Goal: Task Accomplishment & Management: Manage account settings

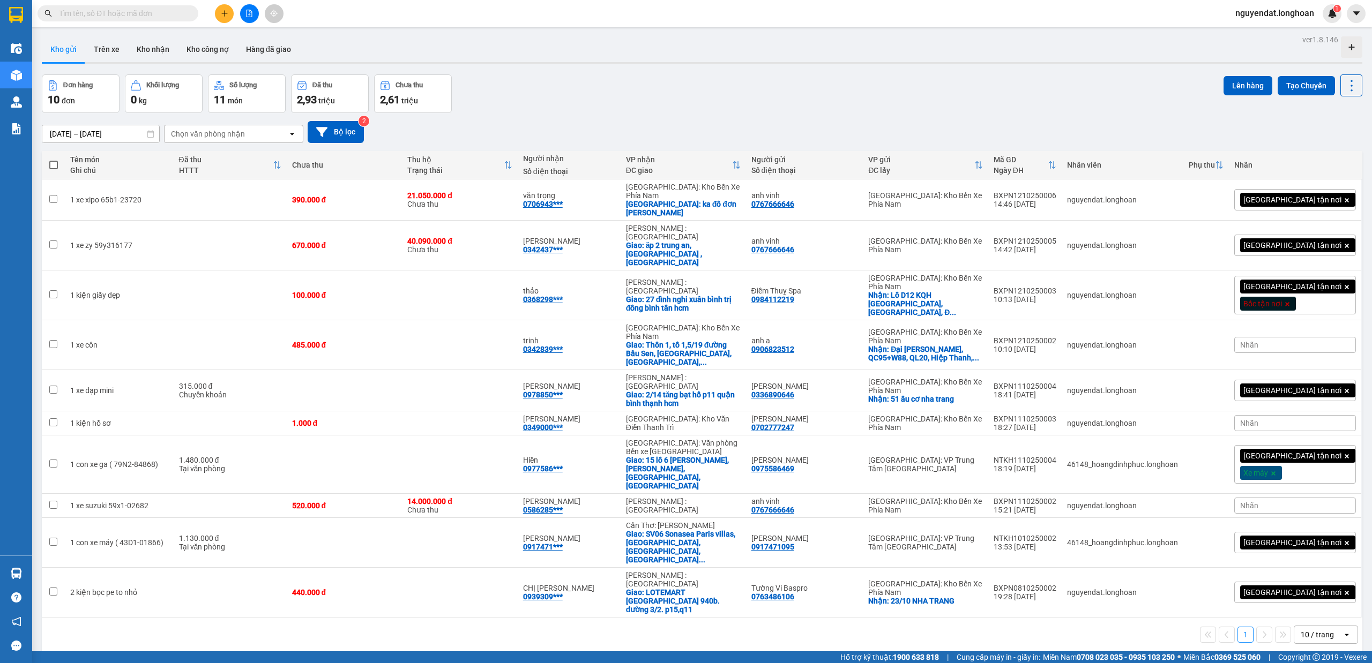
click at [251, 14] on icon "file-add" at bounding box center [249, 14] width 8 height 8
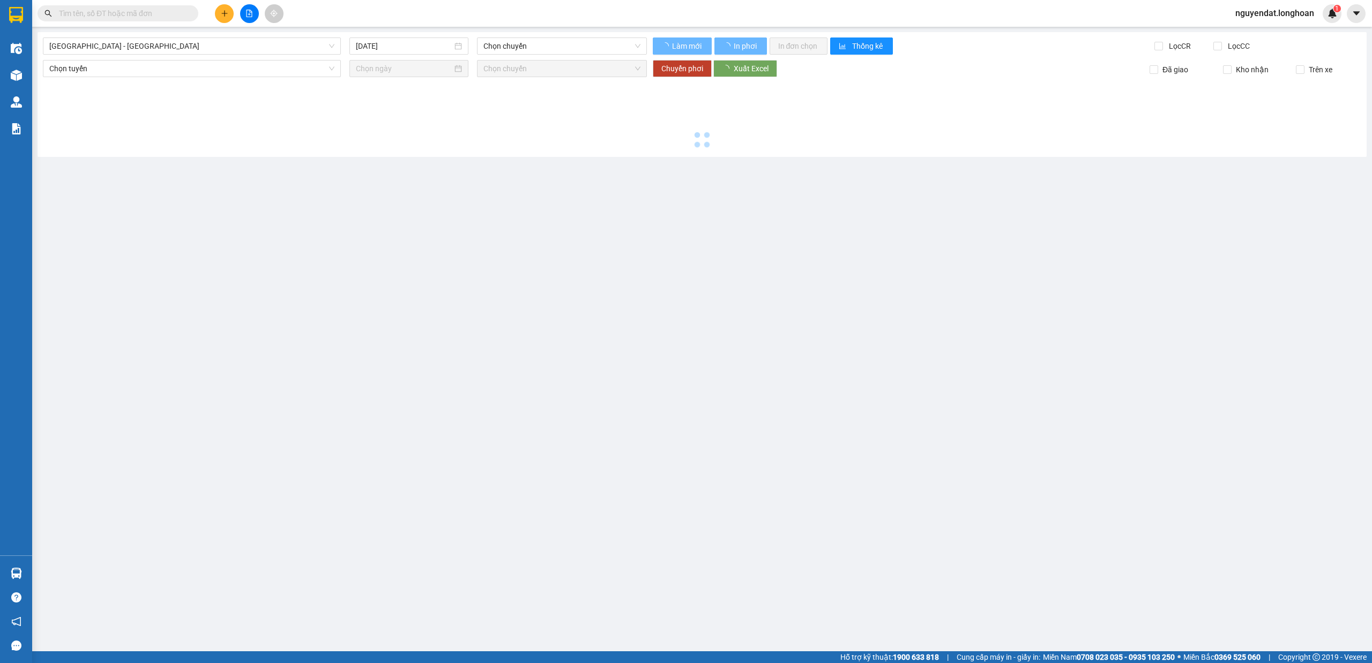
type input "[DATE]"
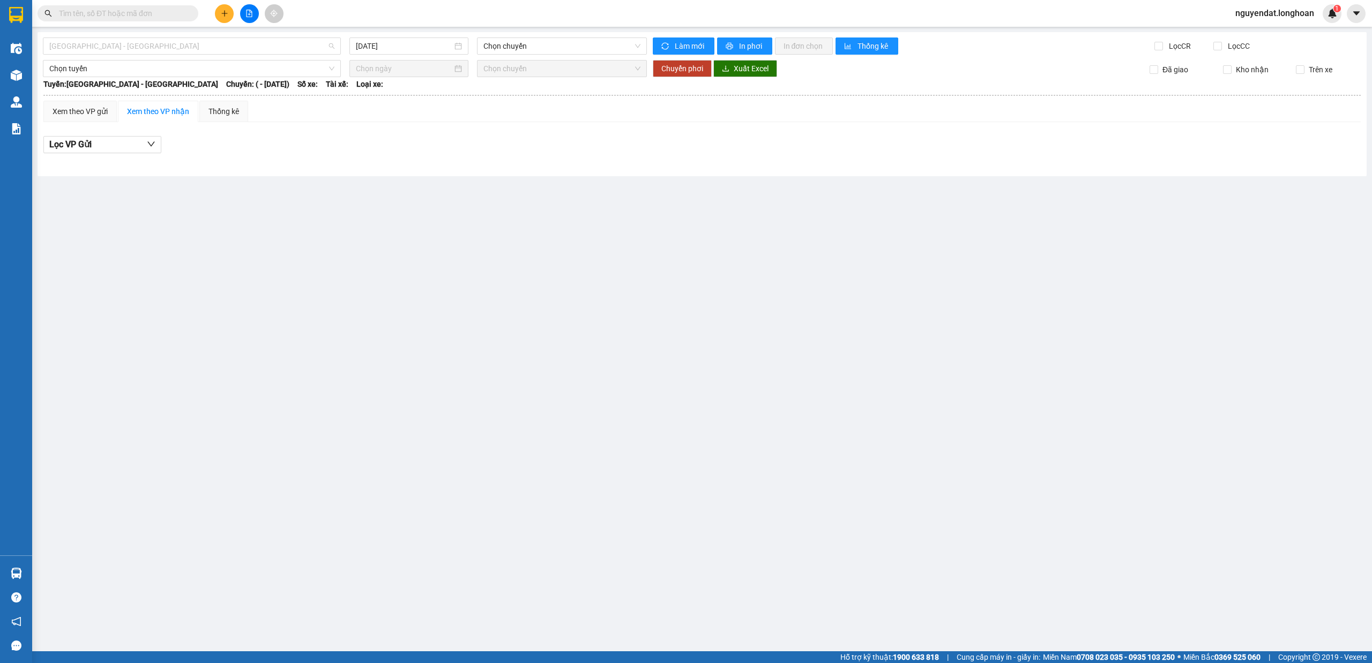
drag, startPoint x: 209, startPoint y: 49, endPoint x: 217, endPoint y: 114, distance: 65.3
click at [208, 49] on span "[GEOGRAPHIC_DATA] - [GEOGRAPHIC_DATA]" at bounding box center [191, 46] width 285 height 16
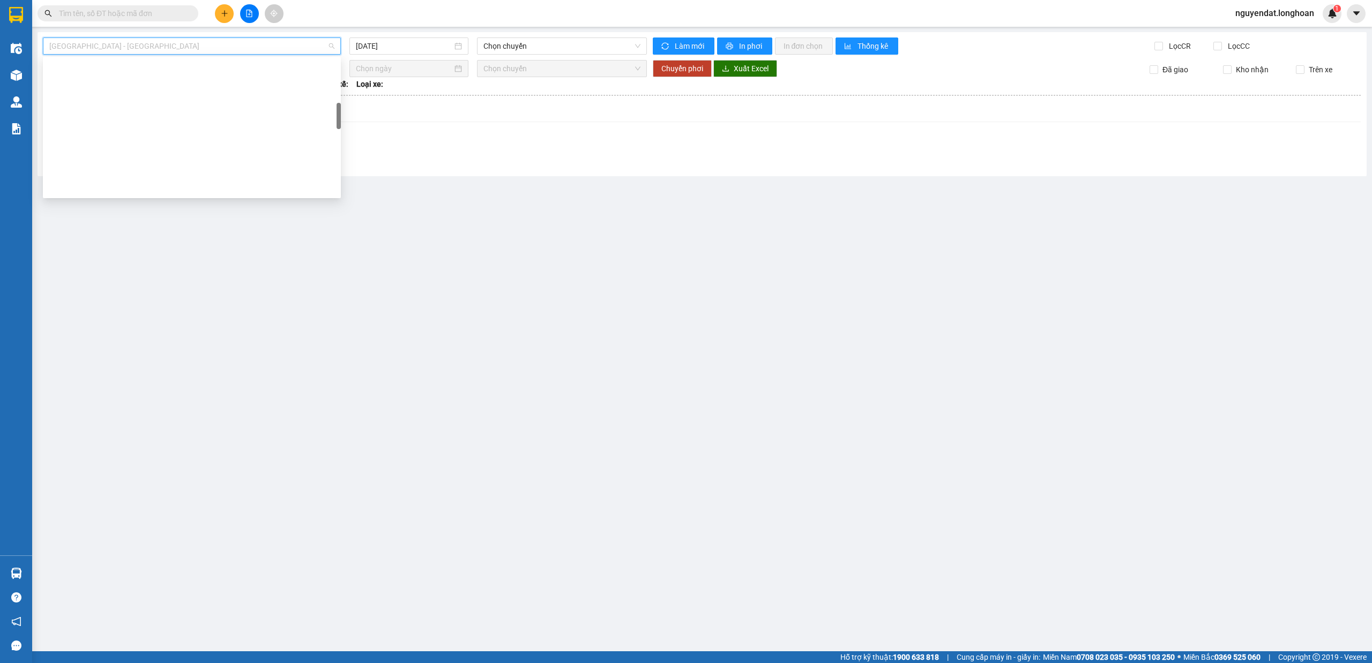
scroll to position [755, 0]
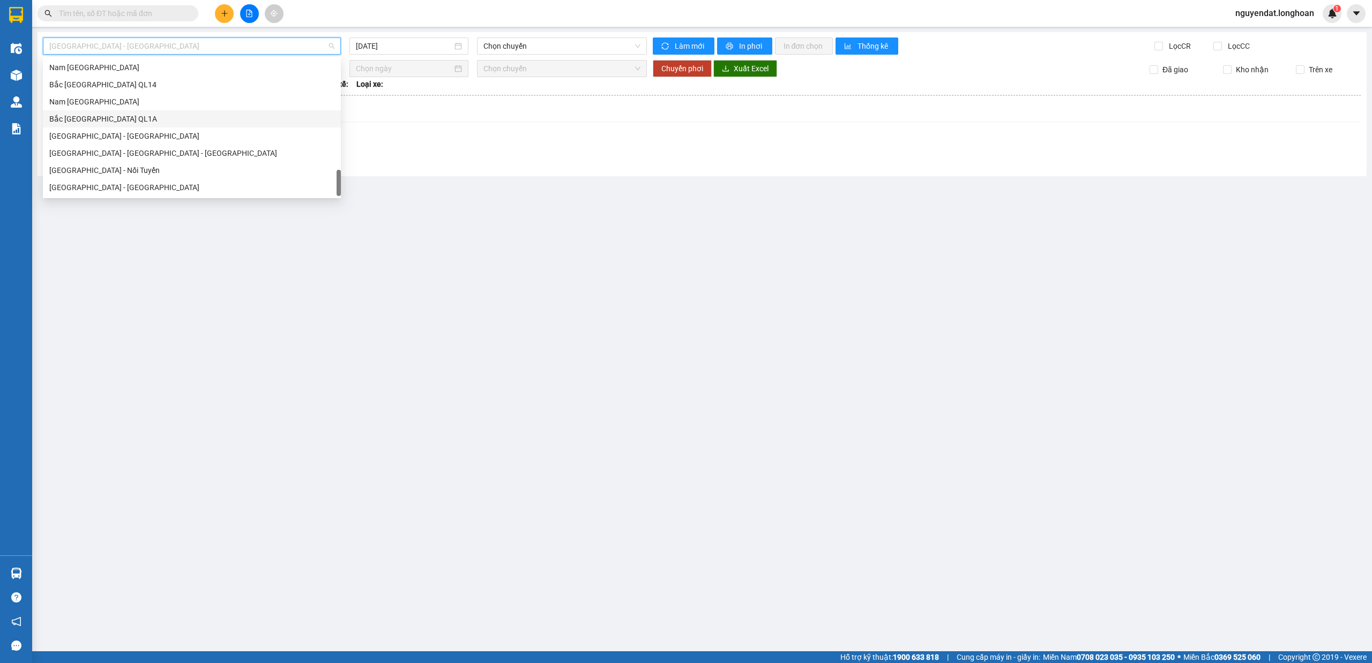
click at [150, 122] on div "Bắc [GEOGRAPHIC_DATA] QL1A" at bounding box center [191, 119] width 285 height 12
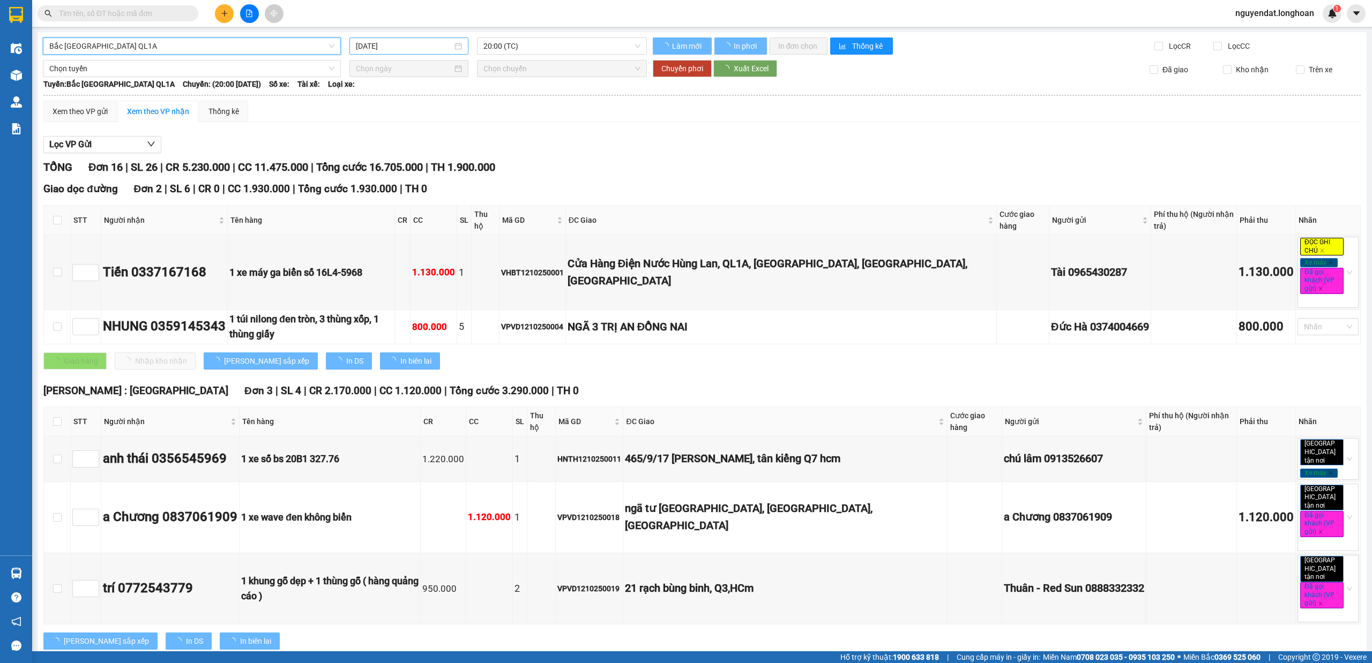
click at [377, 48] on input "[DATE]" at bounding box center [404, 46] width 96 height 12
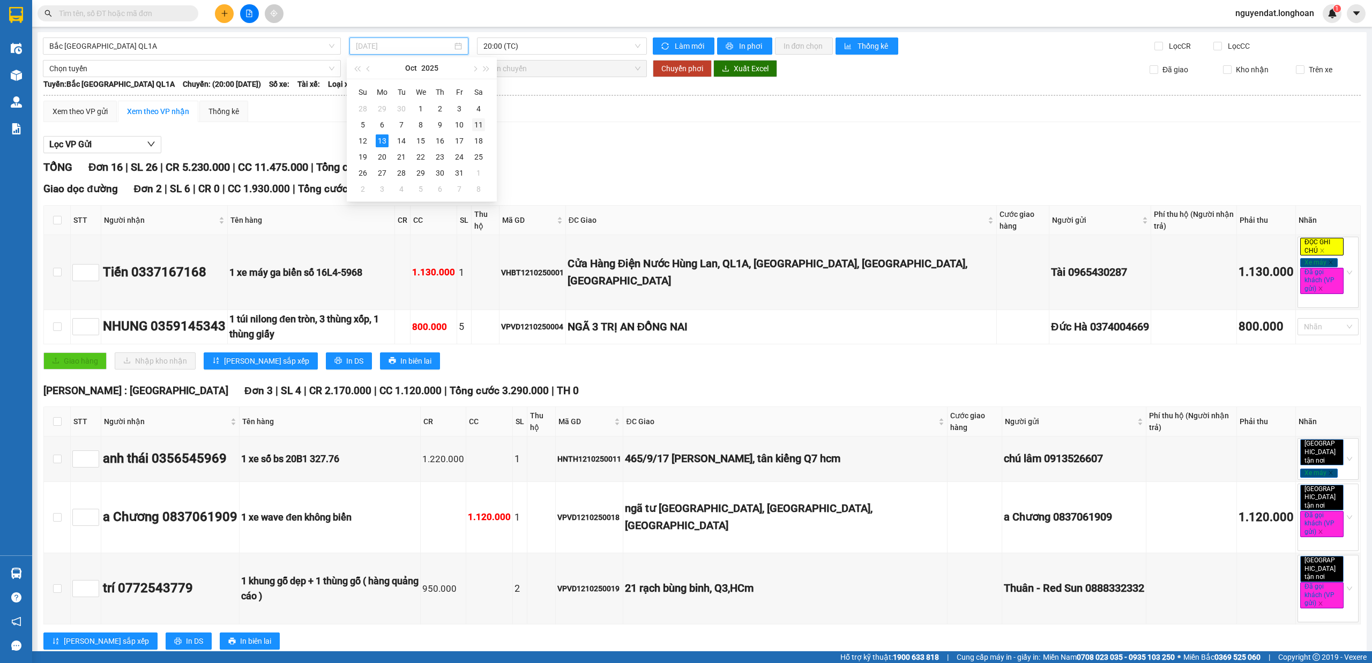
click at [483, 121] on div "11" at bounding box center [478, 124] width 13 height 13
type input "11/10/2025"
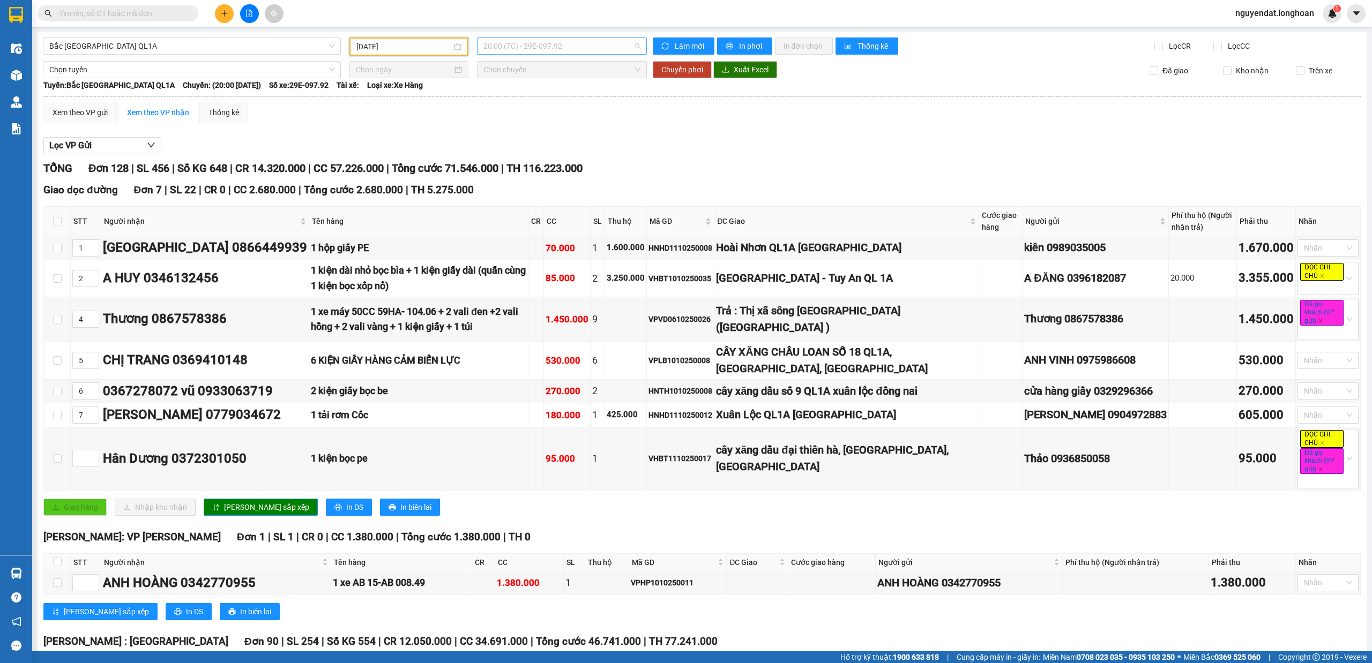
click at [587, 46] on span "20:00 (TC) - 29E-097.92" at bounding box center [562, 46] width 158 height 16
click at [560, 104] on div "23:00 (TC) - 29H-954.95" at bounding box center [522, 102] width 84 height 12
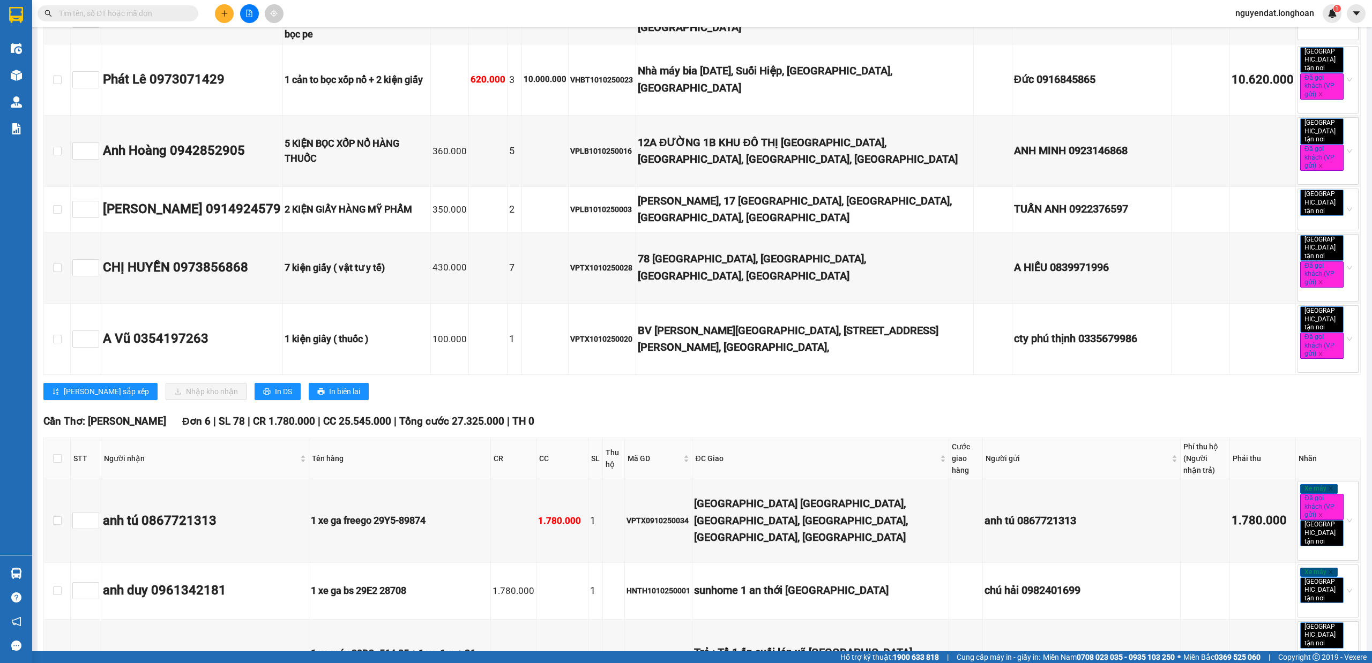
scroll to position [2106, 0]
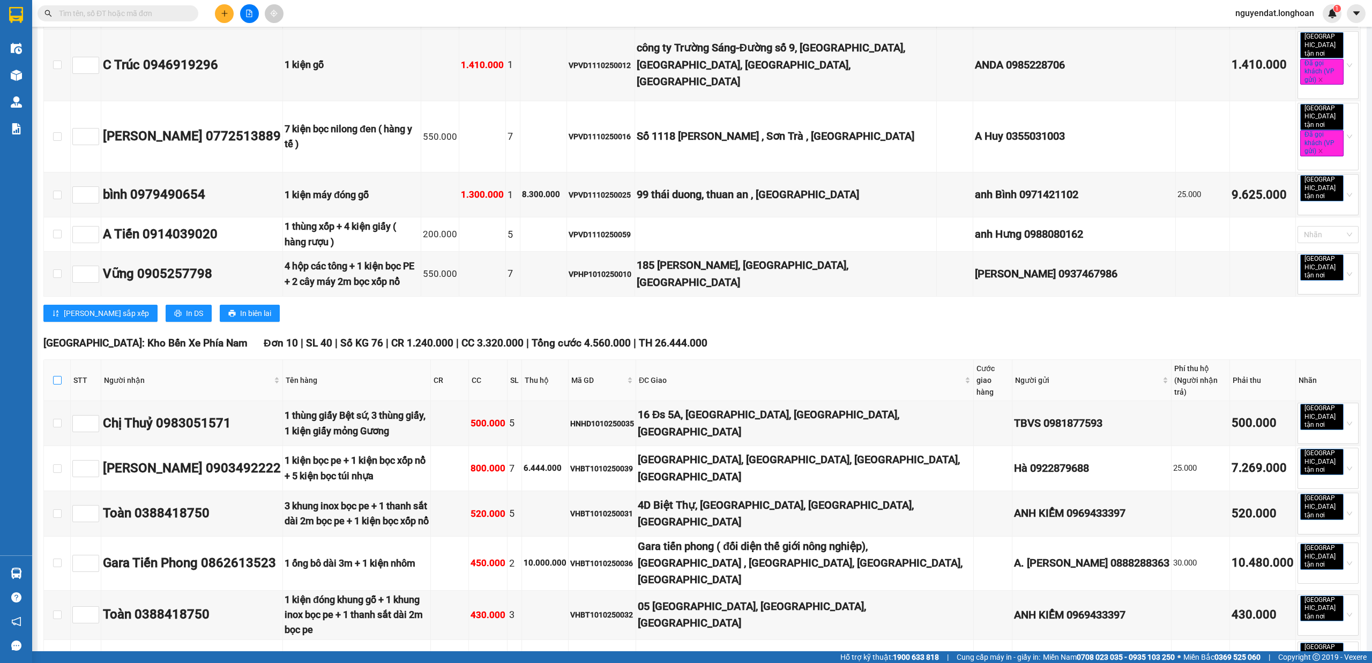
click at [54, 376] on input "checkbox" at bounding box center [57, 380] width 9 height 9
checkbox input "true"
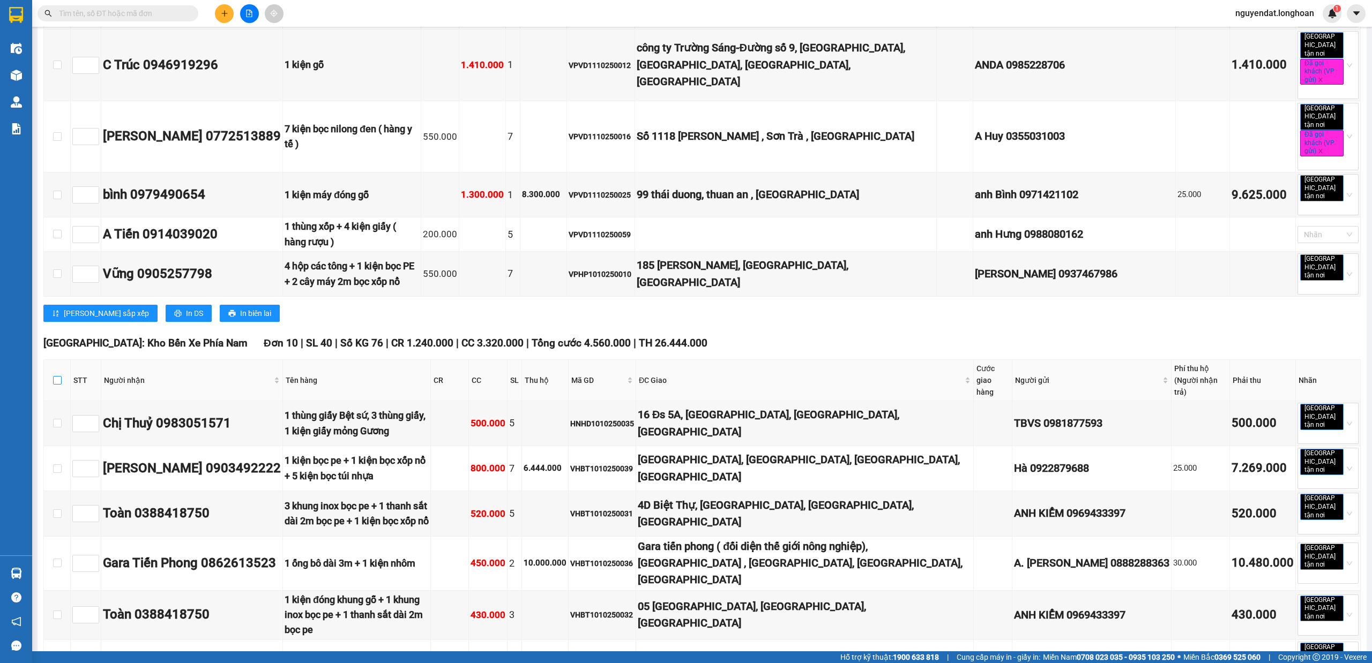
checkbox input "true"
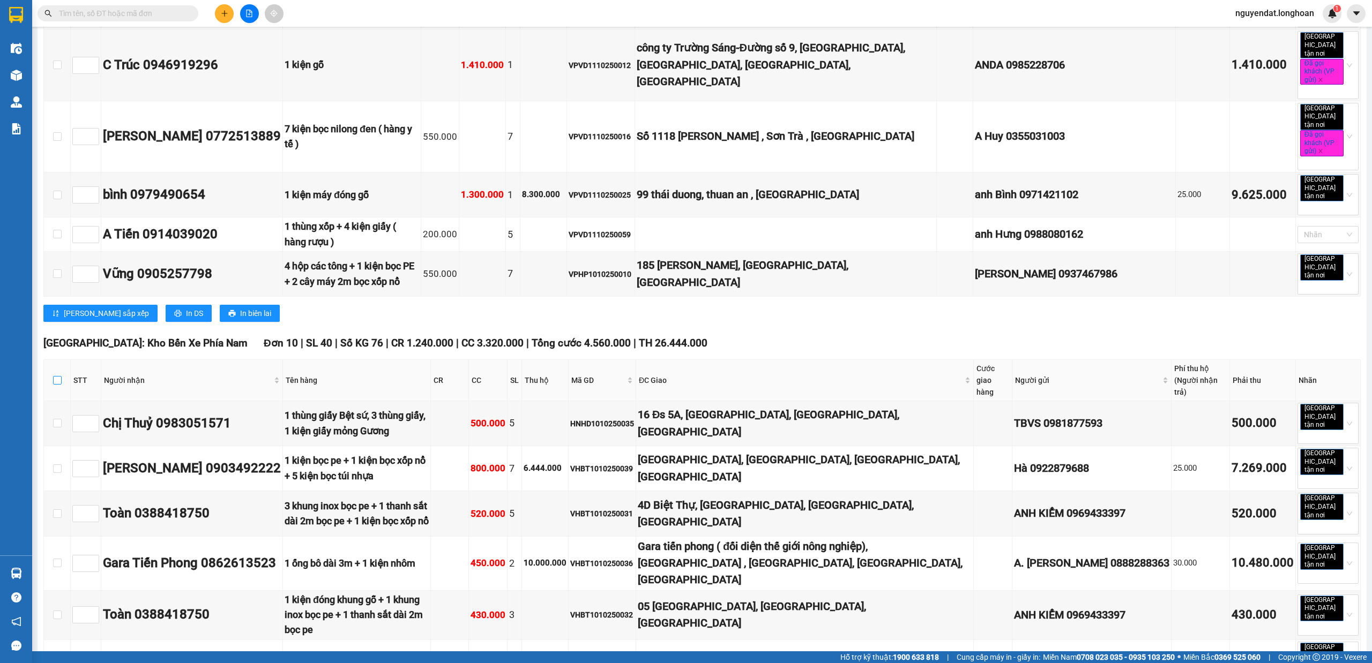
checkbox input "true"
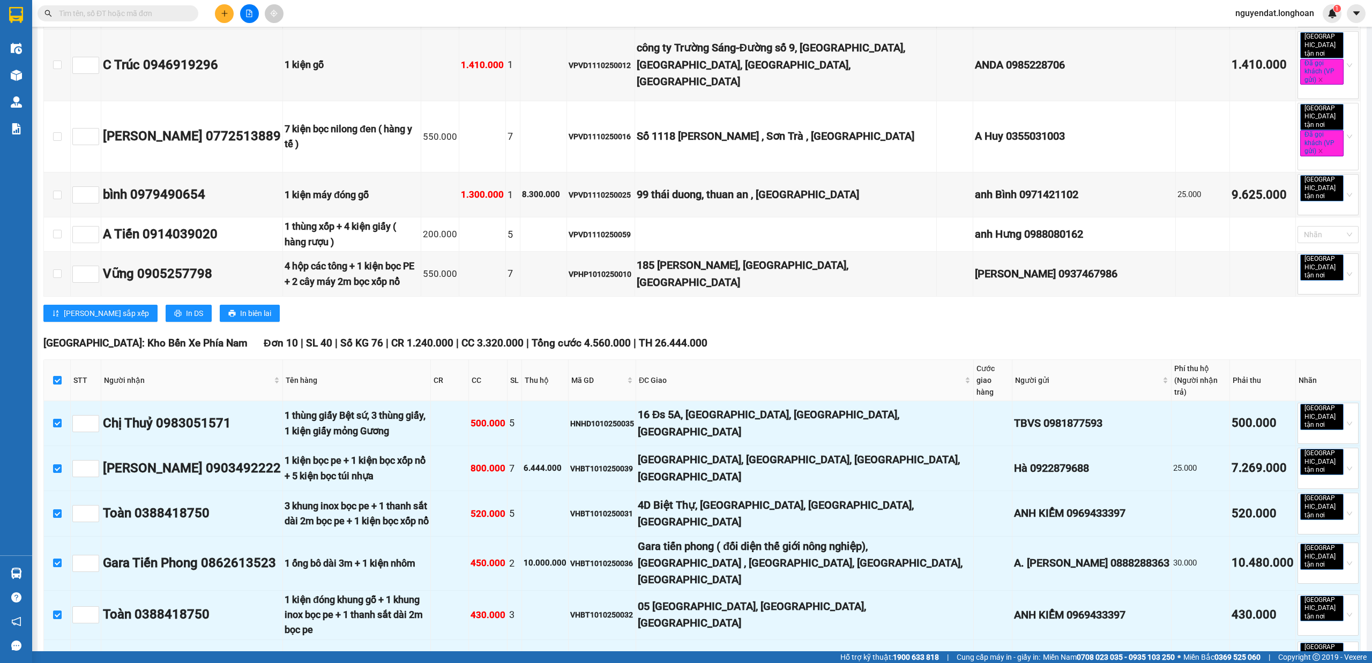
scroll to position [2344, 0]
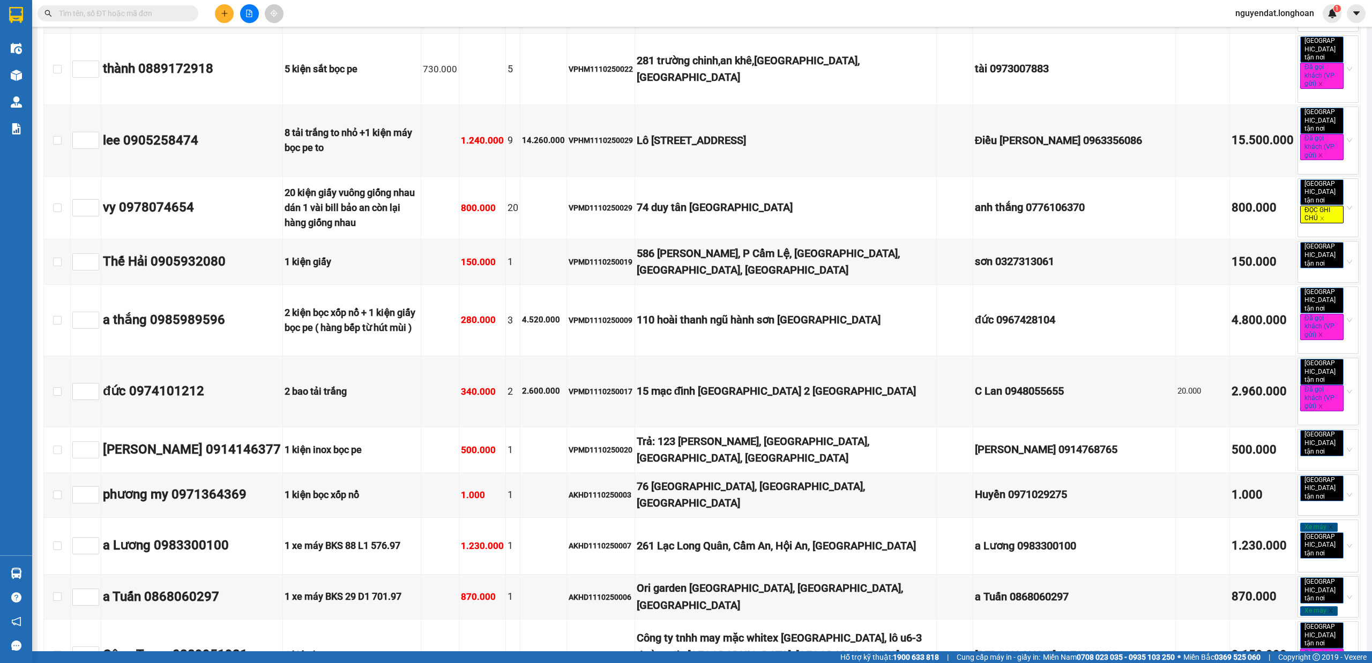
scroll to position [0, 0]
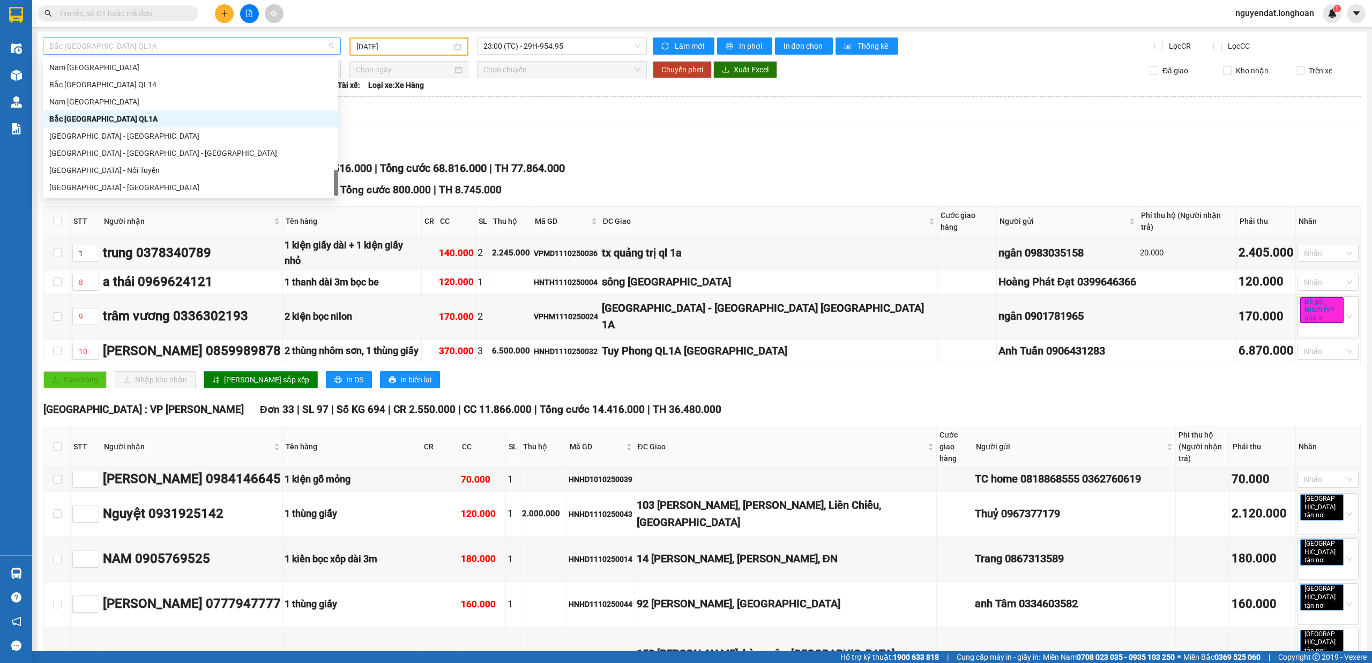
click at [211, 46] on span "Bắc [GEOGRAPHIC_DATA] QL1A" at bounding box center [191, 46] width 285 height 16
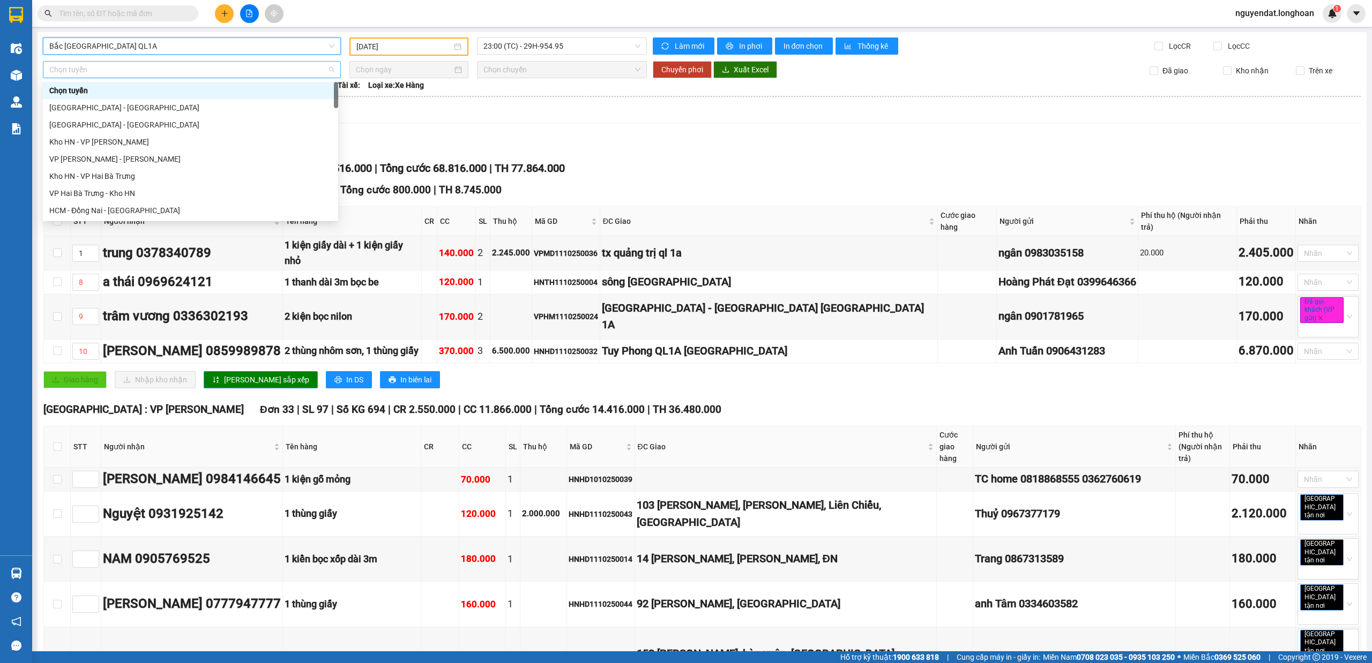
click at [158, 67] on span "Chọn tuyến" at bounding box center [191, 70] width 285 height 16
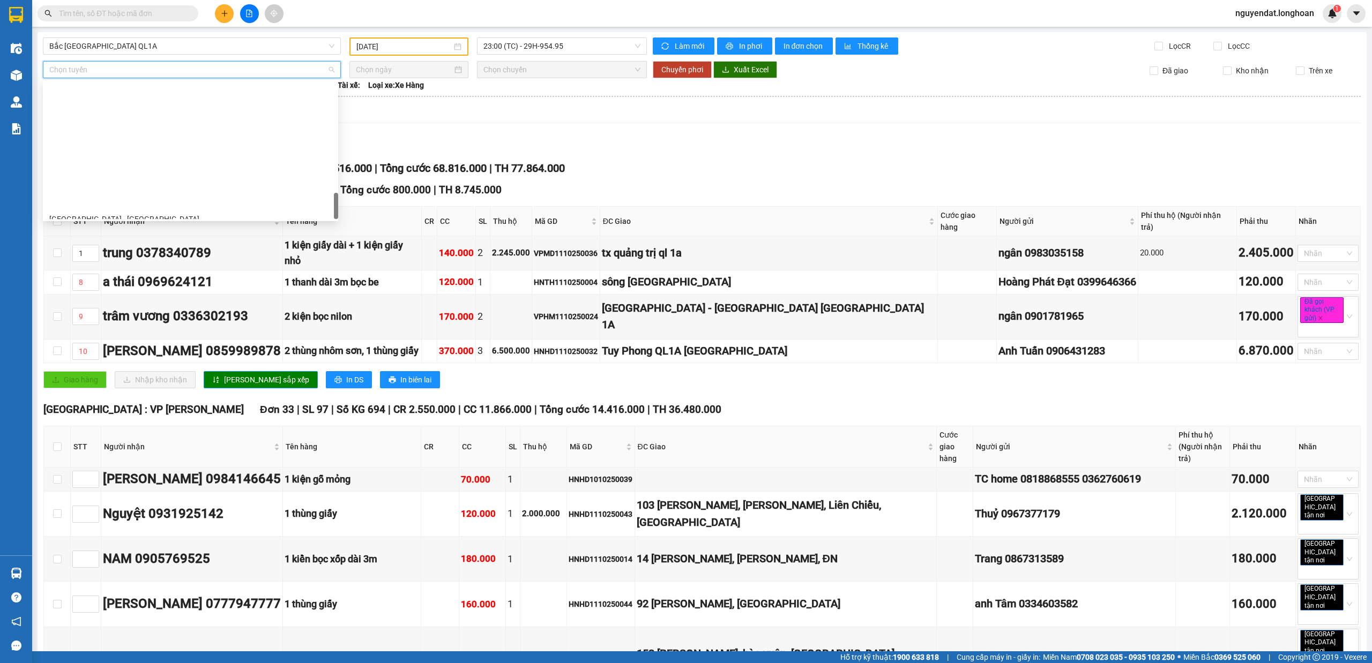
scroll to position [742, 0]
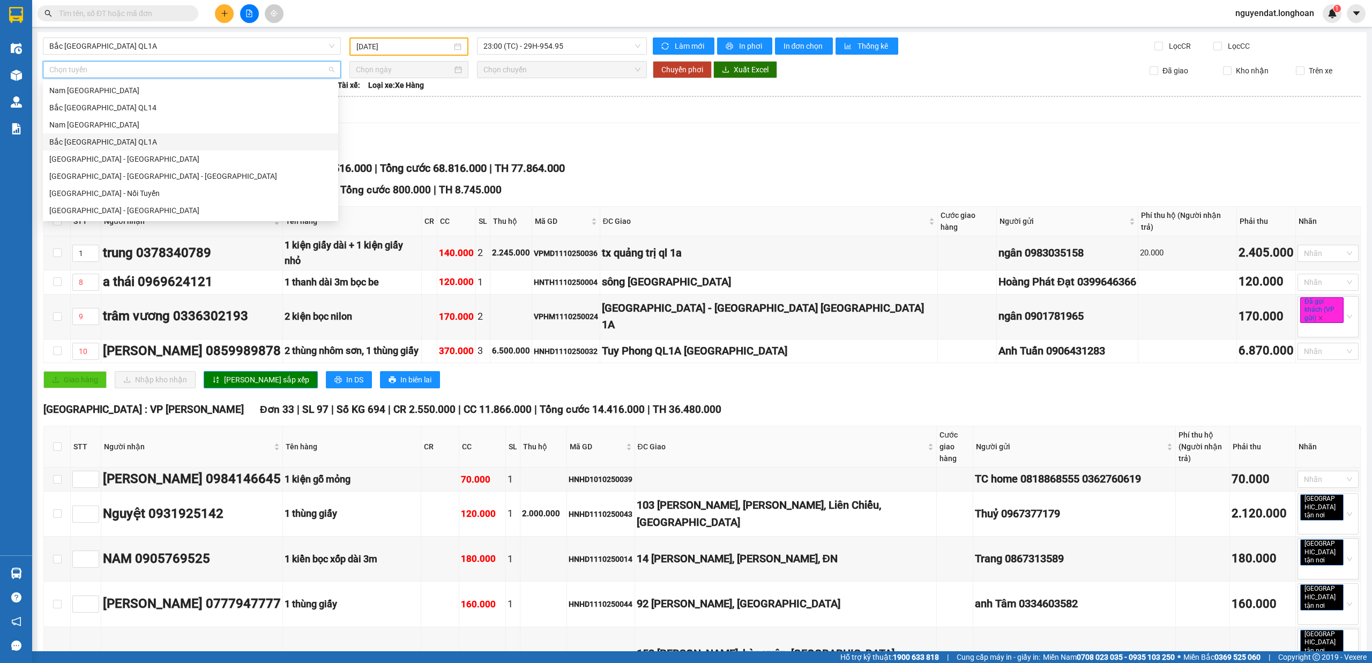
click at [119, 144] on div "Bắc [GEOGRAPHIC_DATA] QL1A" at bounding box center [190, 142] width 282 height 12
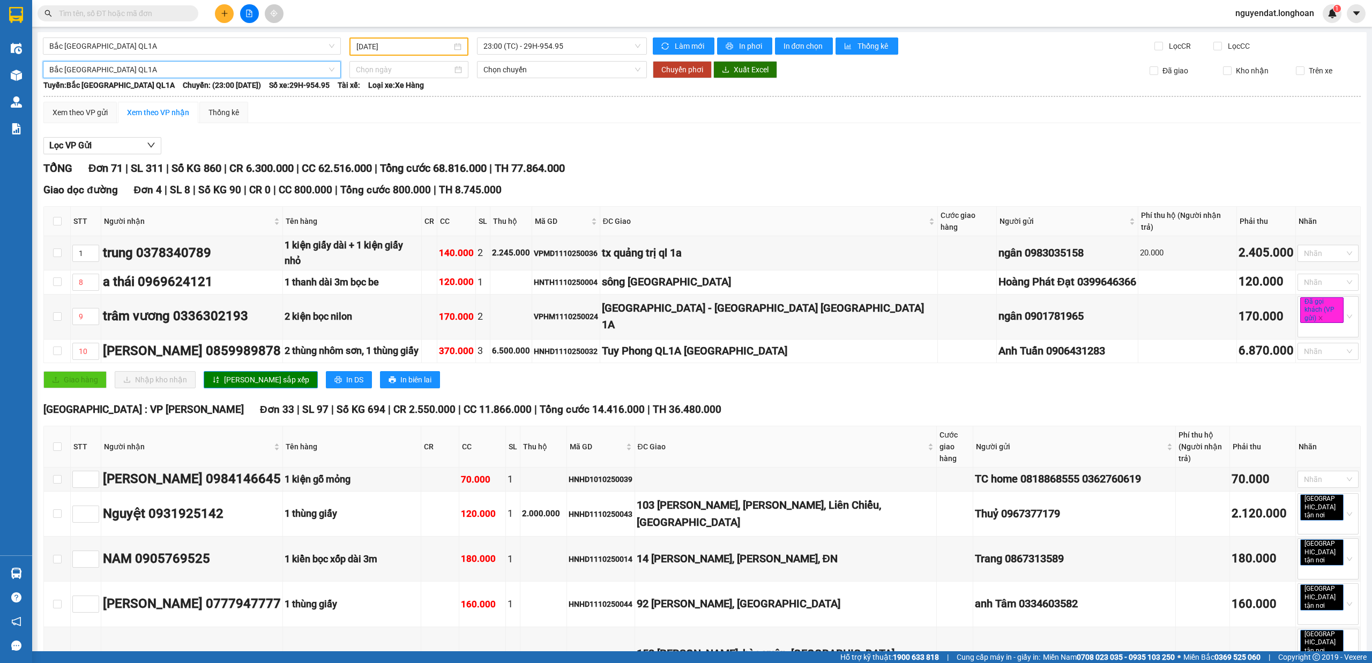
click at [430, 48] on input "11/10/2025" at bounding box center [403, 47] width 95 height 12
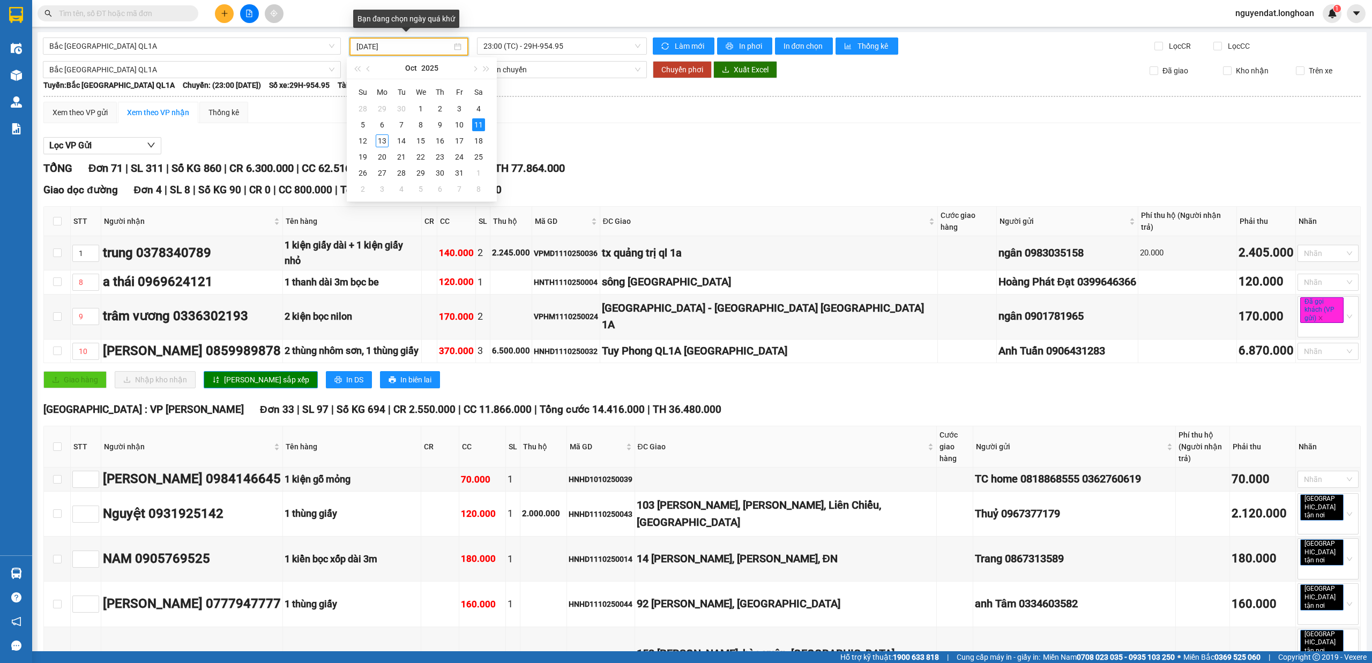
click at [430, 48] on input "11/10/2025" at bounding box center [403, 47] width 95 height 12
click at [567, 46] on span "23:00 (TC) - 29H-954.95" at bounding box center [562, 46] width 158 height 16
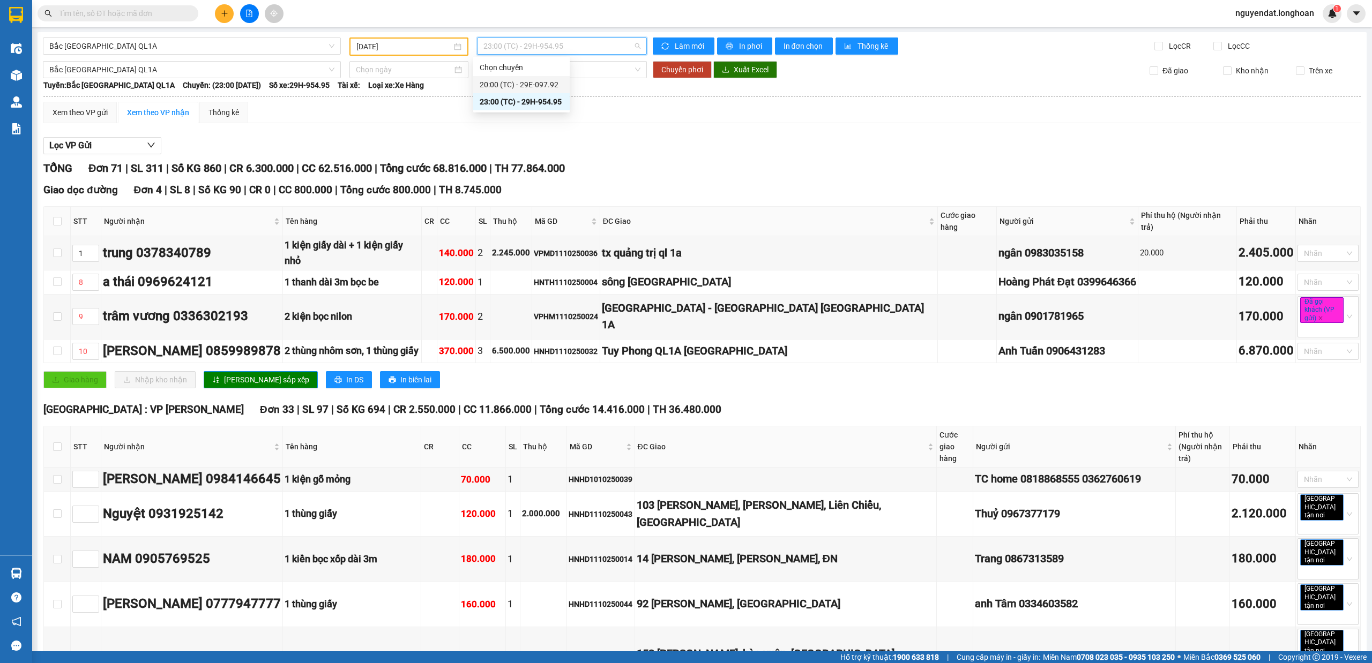
click at [543, 80] on div "20:00 (TC) - 29E-097.92" at bounding box center [522, 85] width 84 height 12
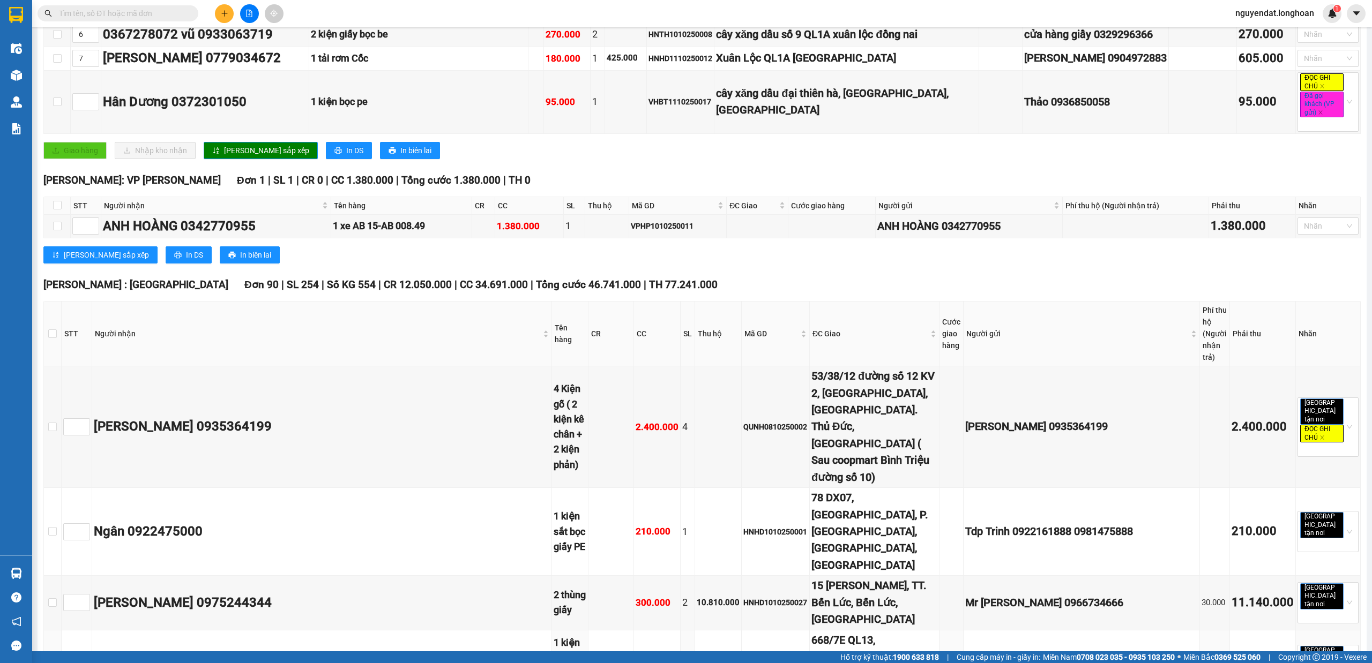
scroll to position [238, 0]
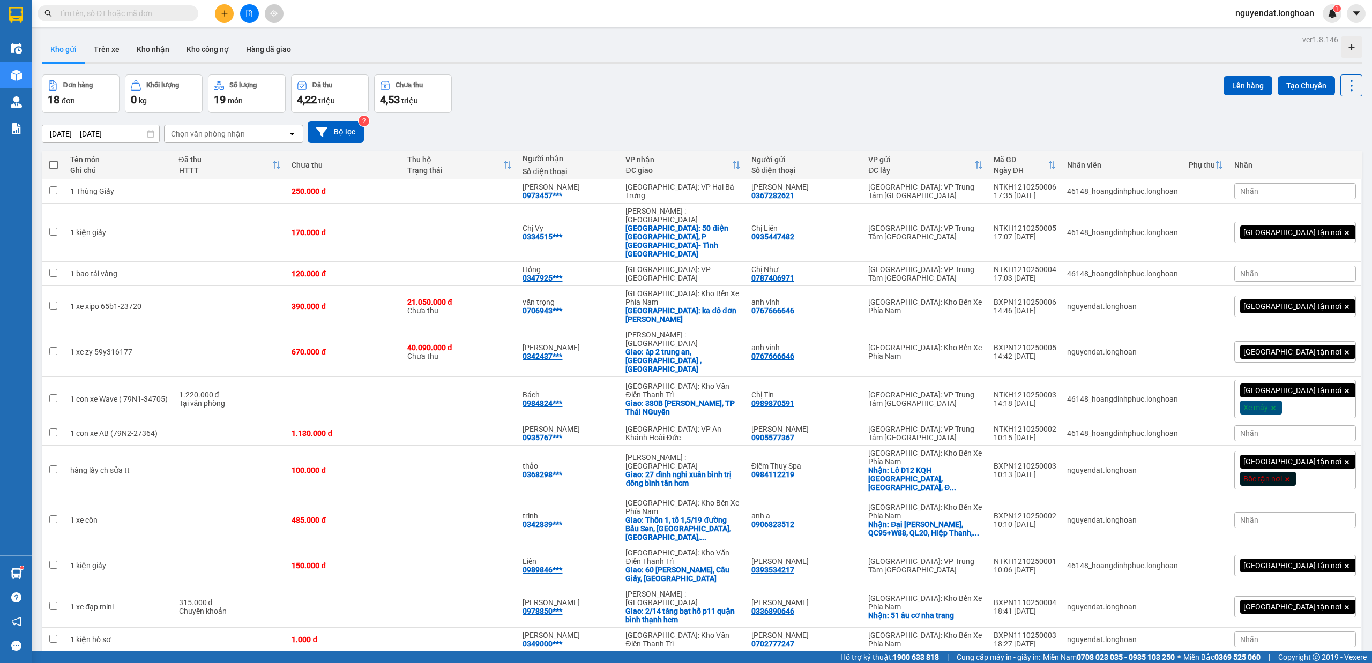
click at [245, 13] on icon "file-add" at bounding box center [249, 14] width 8 height 8
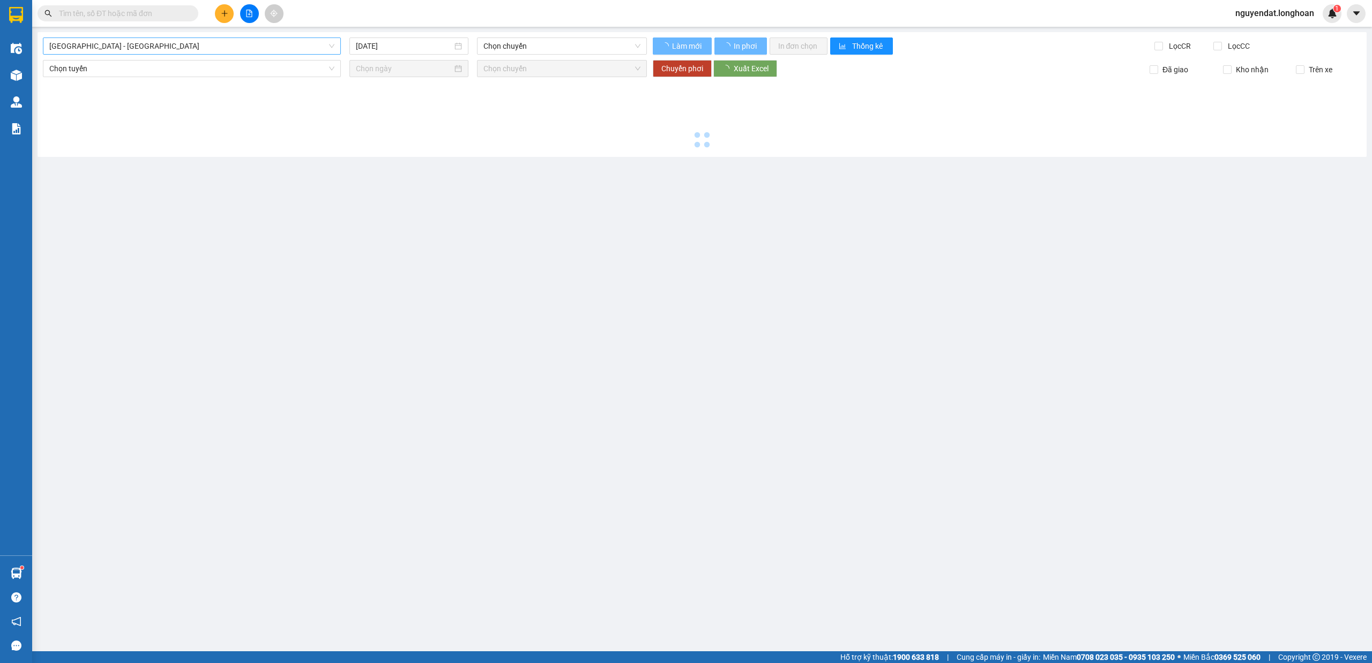
click at [165, 43] on span "[GEOGRAPHIC_DATA] - [GEOGRAPHIC_DATA]" at bounding box center [191, 46] width 285 height 16
type input "[DATE]"
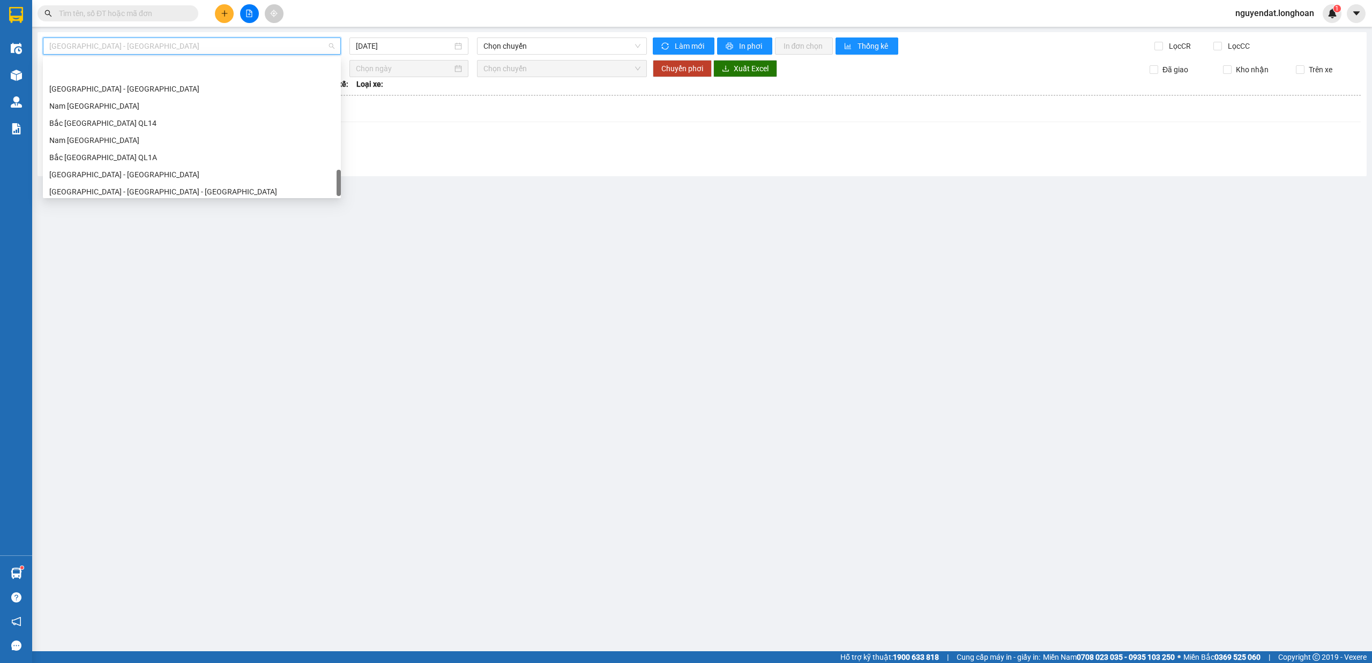
scroll to position [755, 0]
click at [100, 109] on div "Nam [GEOGRAPHIC_DATA]" at bounding box center [192, 101] width 298 height 17
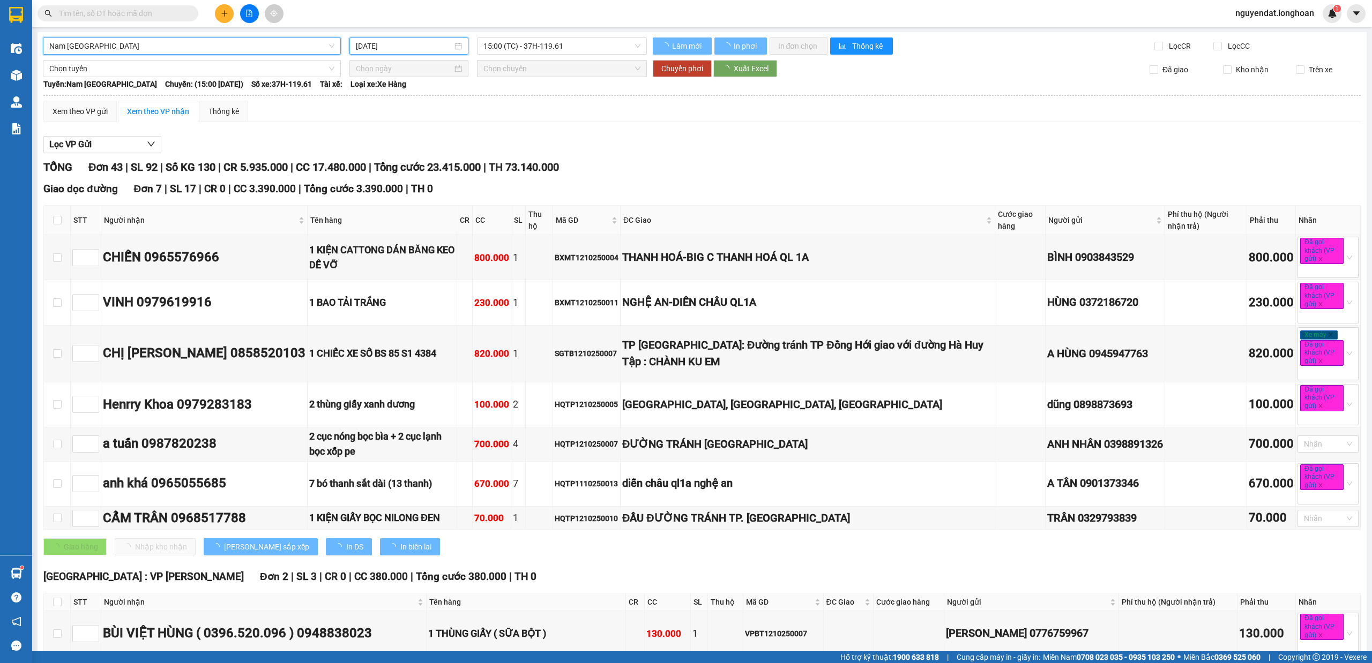
click at [429, 48] on input "[DATE]" at bounding box center [404, 46] width 96 height 12
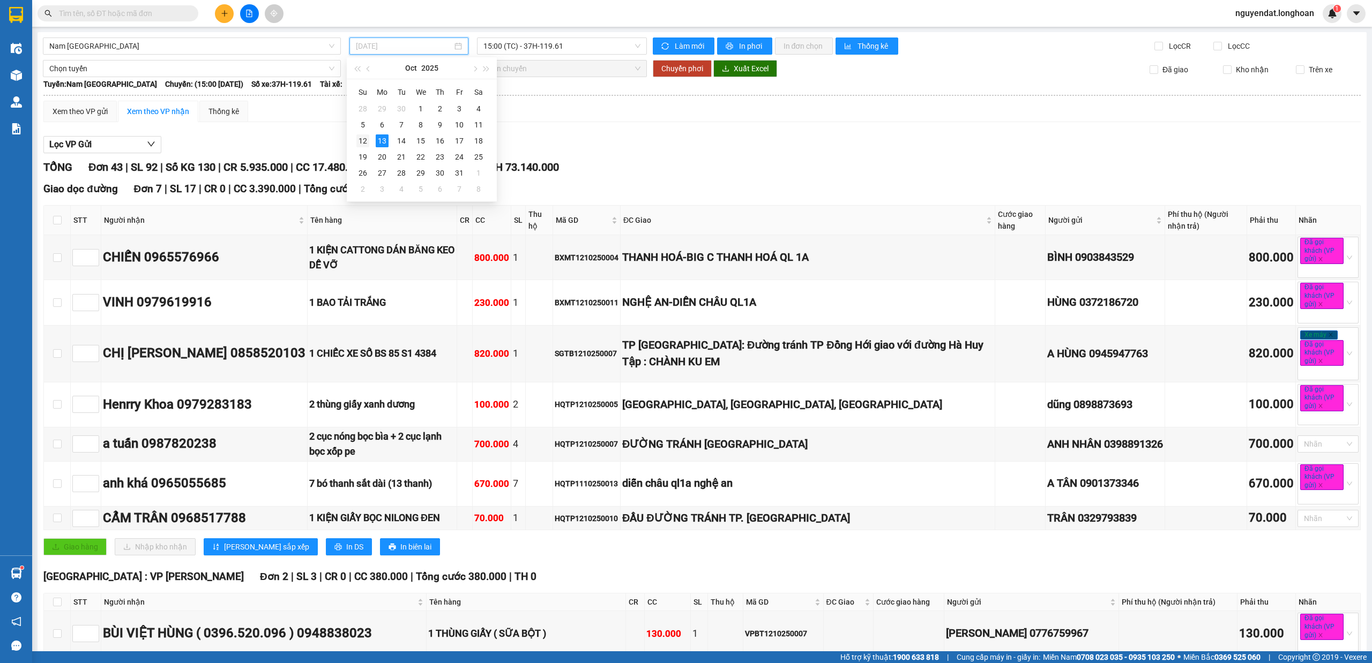
click at [371, 140] on td "12" at bounding box center [362, 141] width 19 height 16
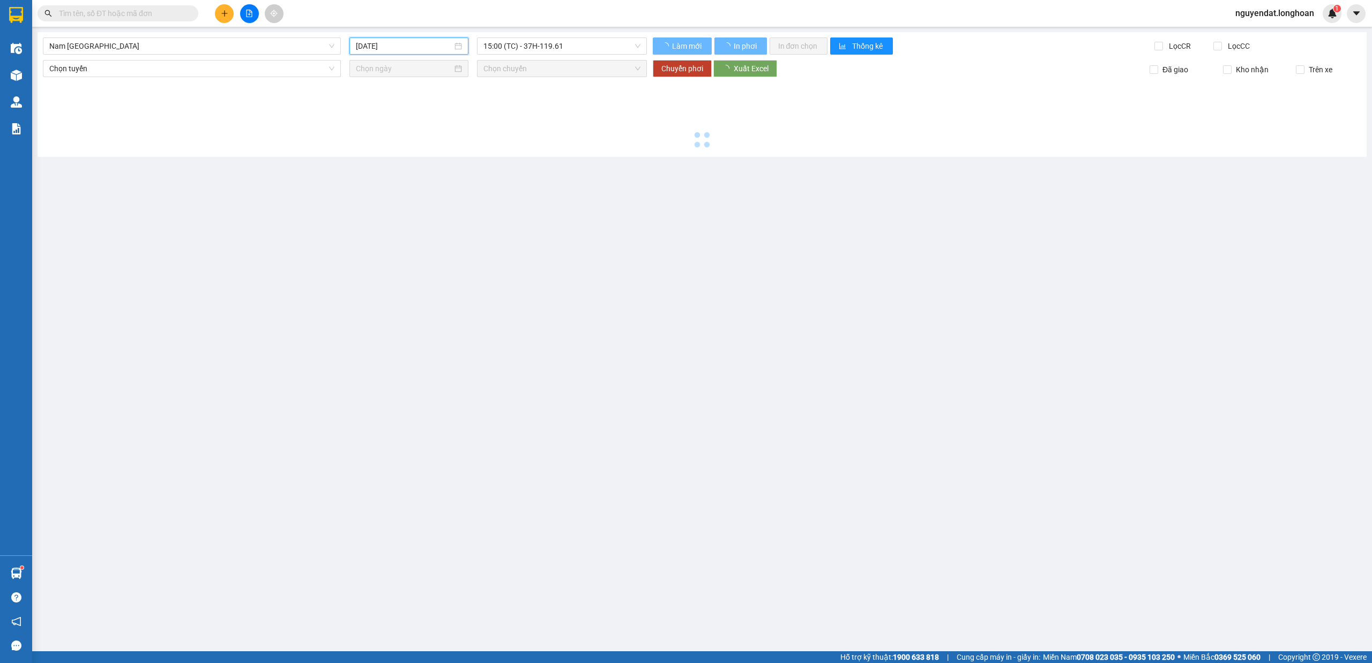
type input "[DATE]"
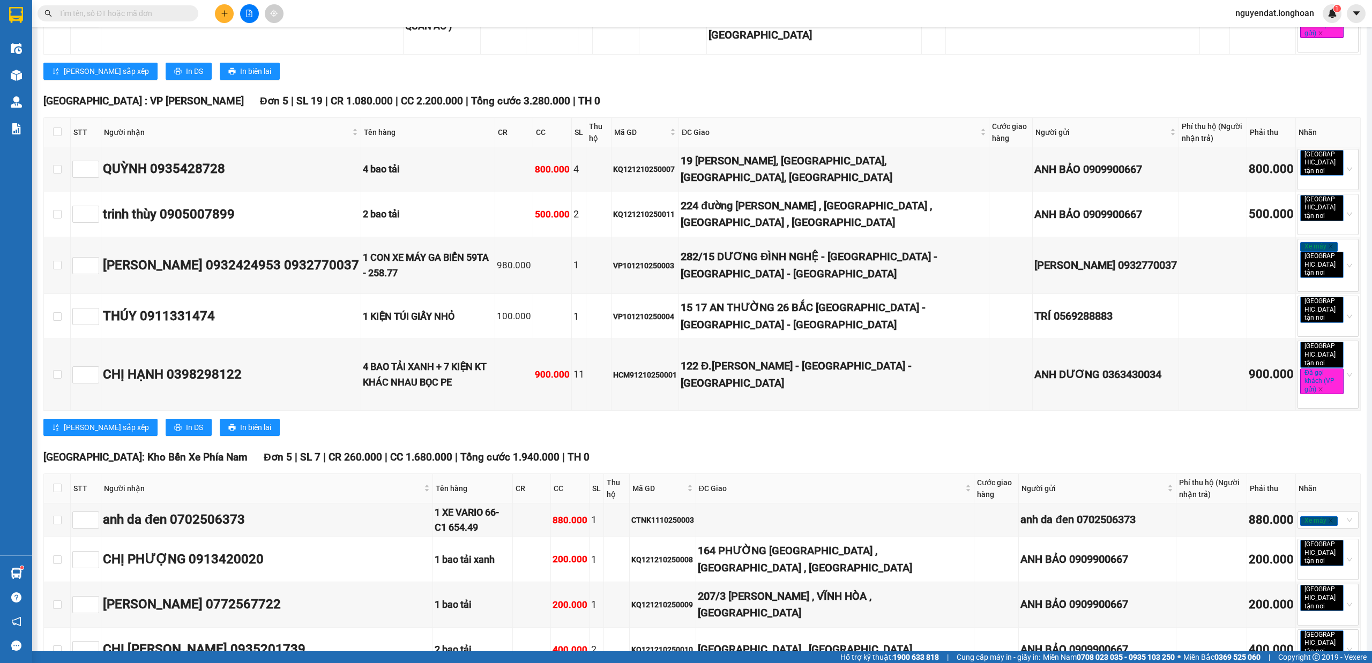
scroll to position [2434, 0]
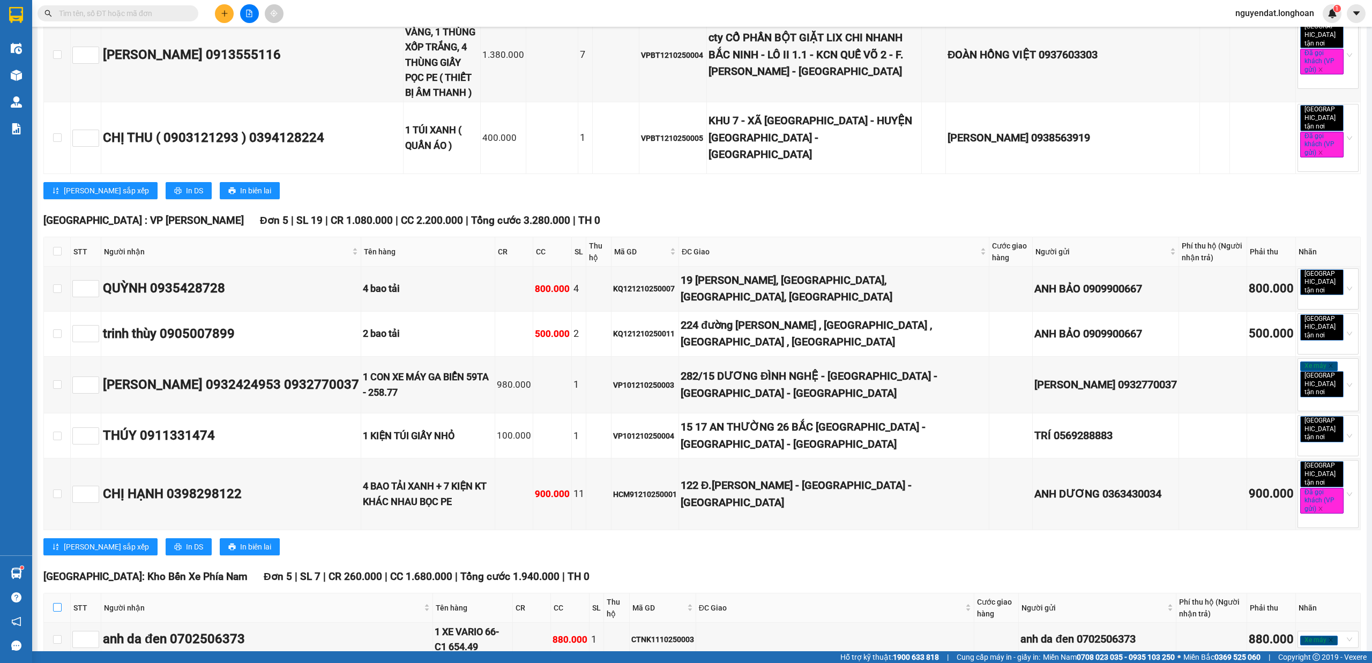
click at [54, 603] on input "checkbox" at bounding box center [57, 607] width 9 height 9
checkbox input "true"
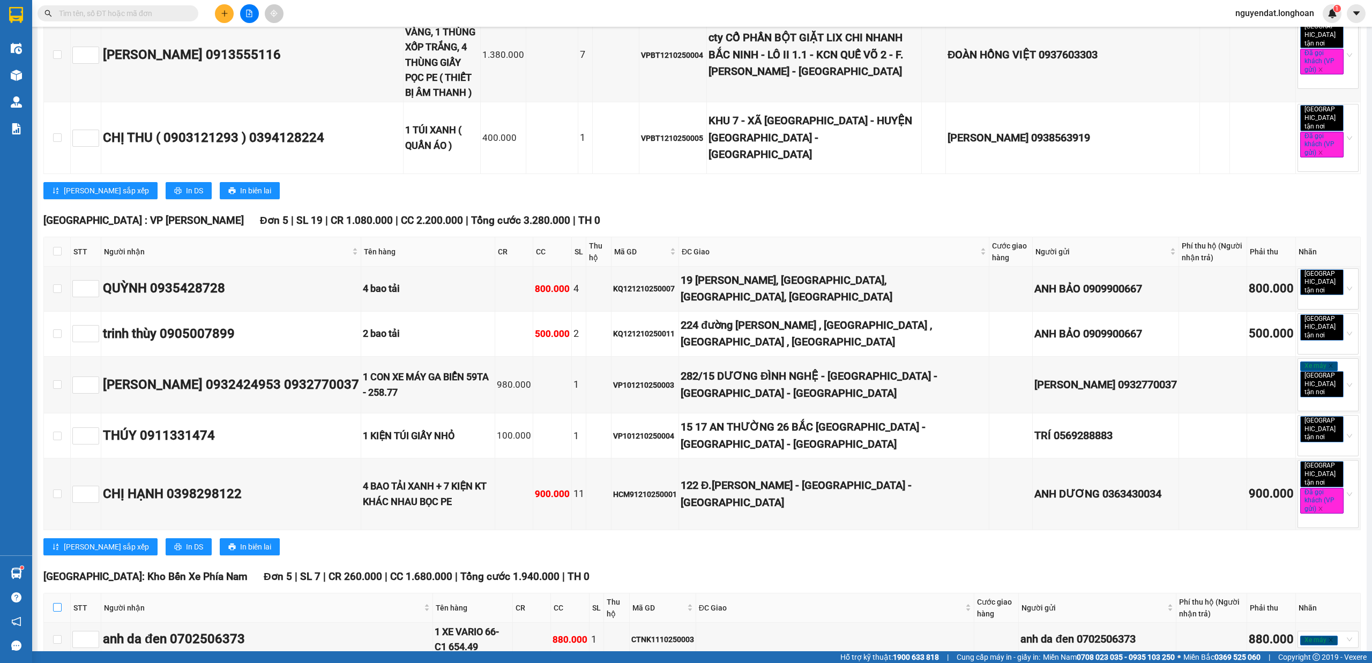
checkbox input "true"
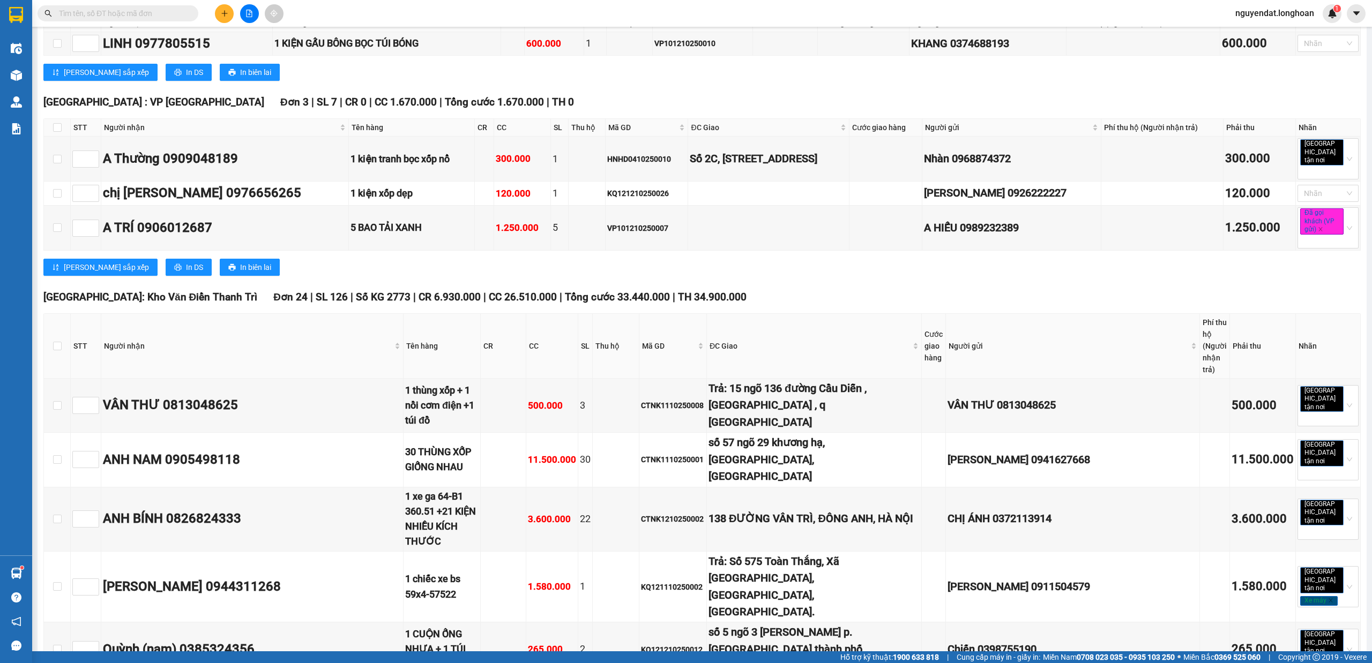
scroll to position [0, 0]
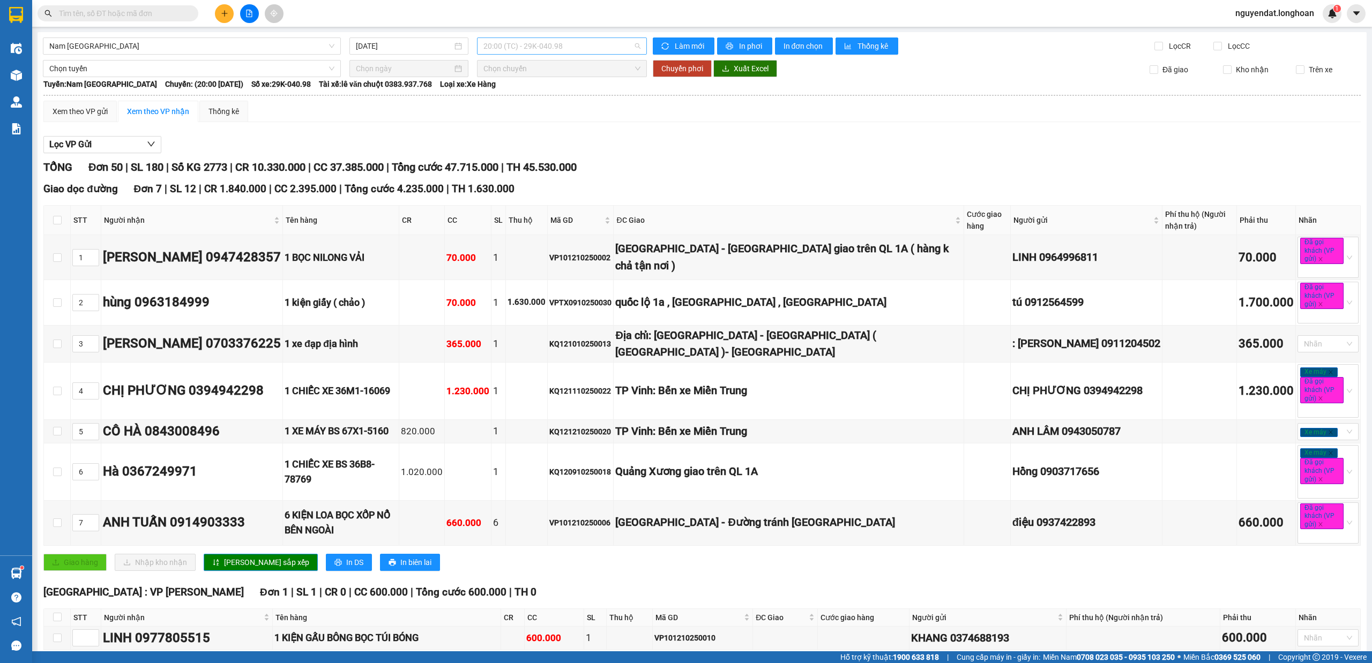
click at [605, 44] on span "20:00 (TC) - 29K-040.98" at bounding box center [562, 46] width 158 height 16
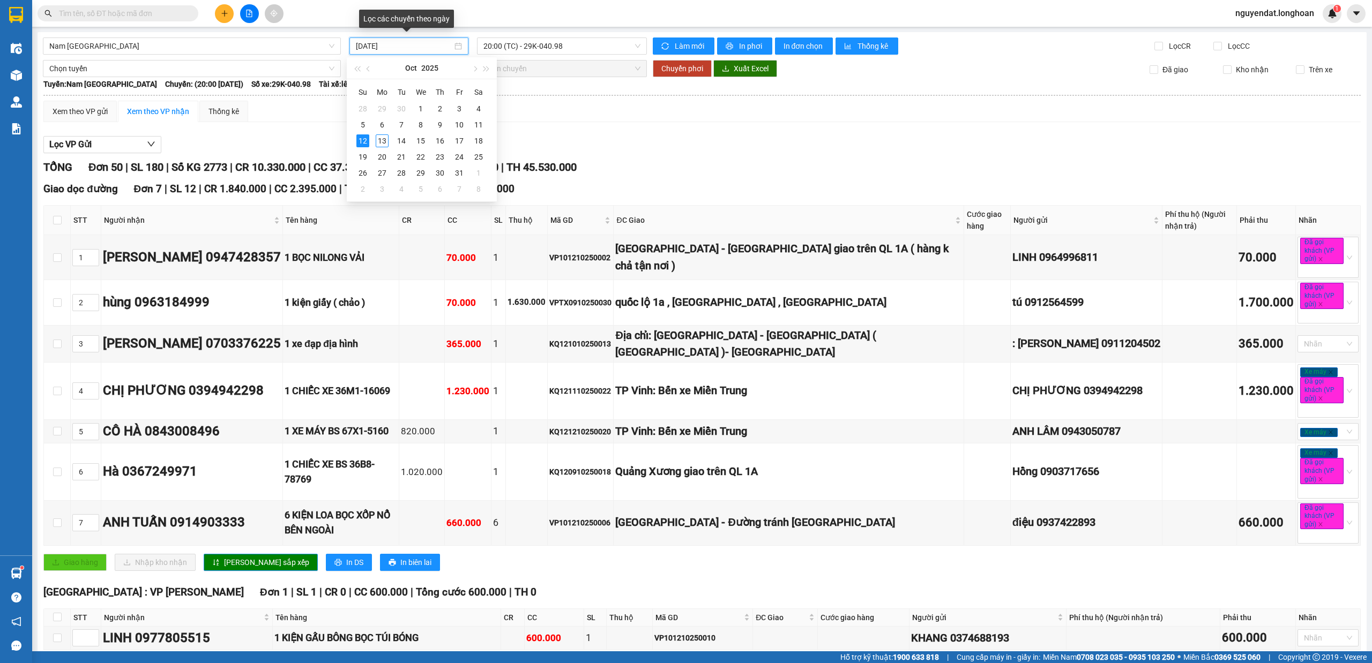
click at [427, 44] on input "[DATE]" at bounding box center [404, 46] width 96 height 12
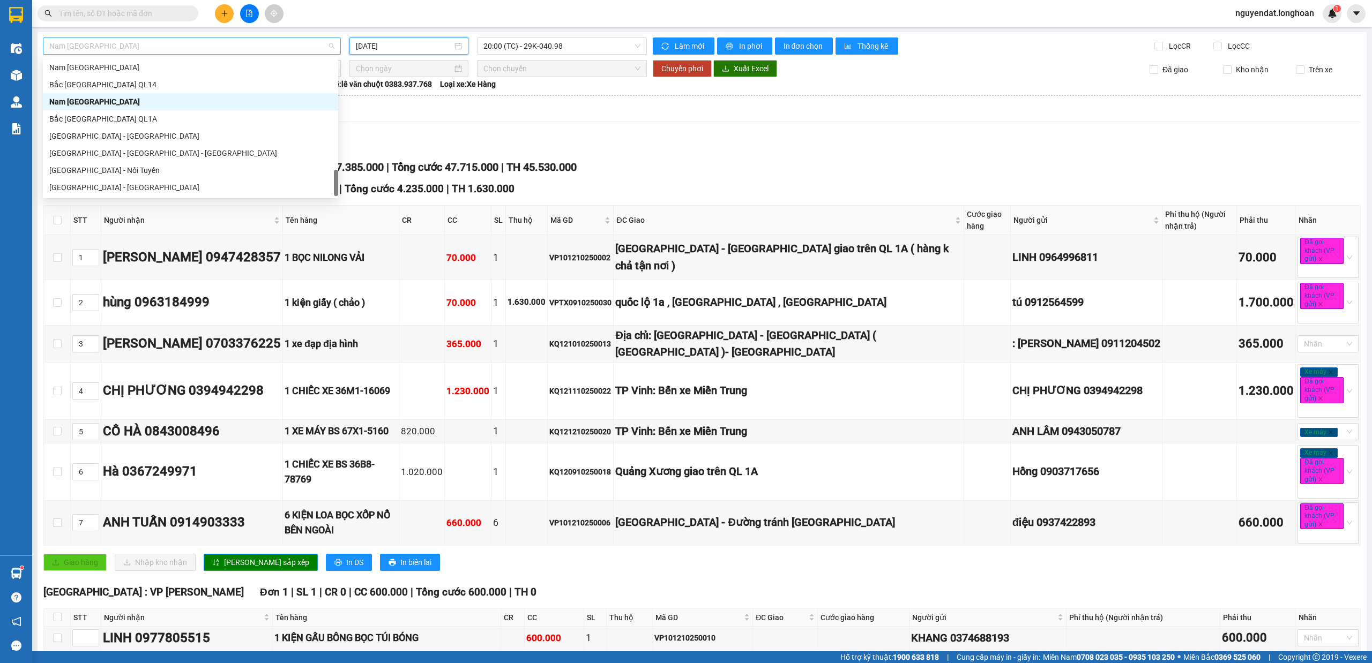
click at [161, 44] on span "Nam [GEOGRAPHIC_DATA]" at bounding box center [191, 46] width 285 height 16
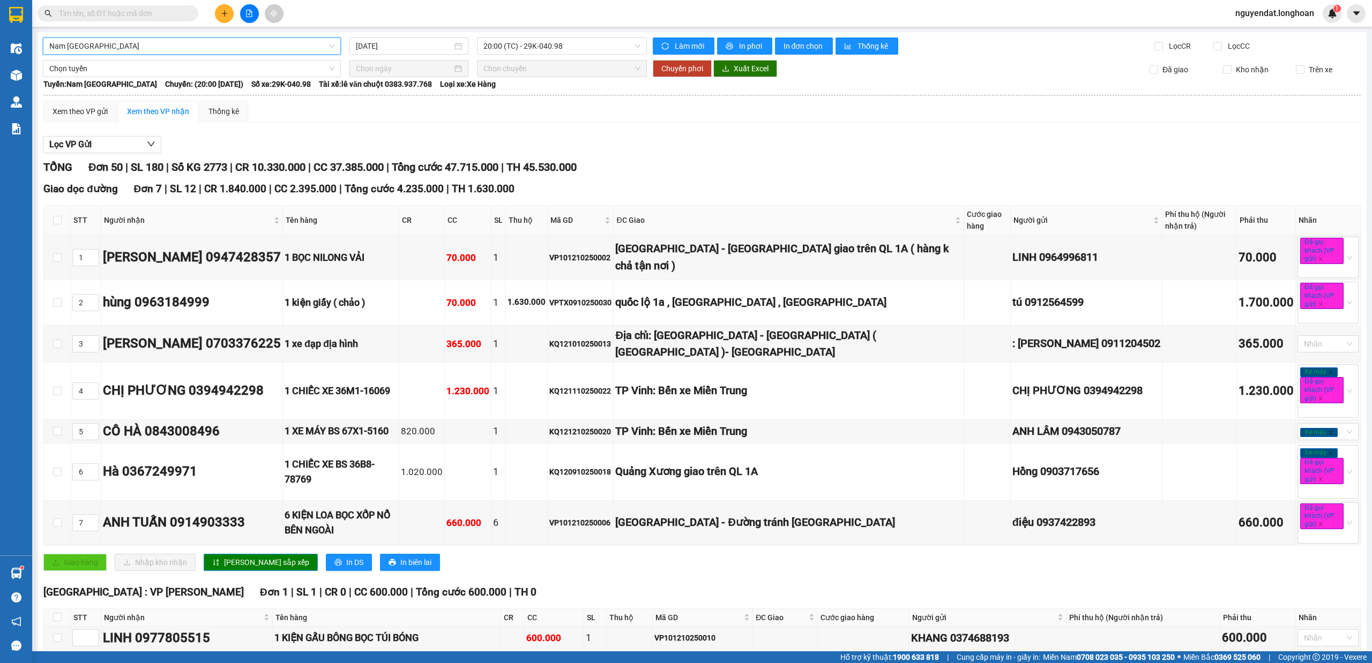
click at [159, 44] on span "Nam [GEOGRAPHIC_DATA]" at bounding box center [191, 46] width 285 height 16
click at [145, 65] on span "Chọn tuyến" at bounding box center [191, 69] width 285 height 16
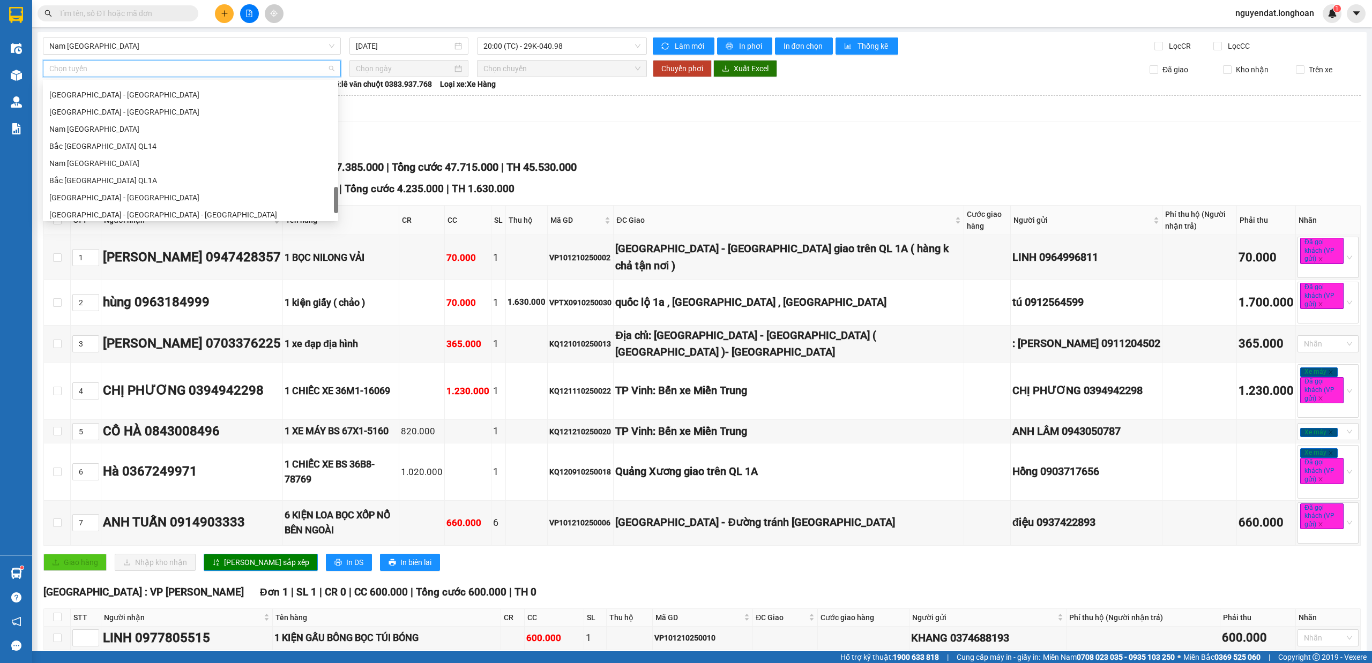
scroll to position [755, 0]
click at [725, 162] on div "TỔNG Đơn 50 | SL 180 | Số KG 2773 | CR 10.330.000 | CC 37.385.000 | Tổng cước 4…" at bounding box center [701, 167] width 1317 height 17
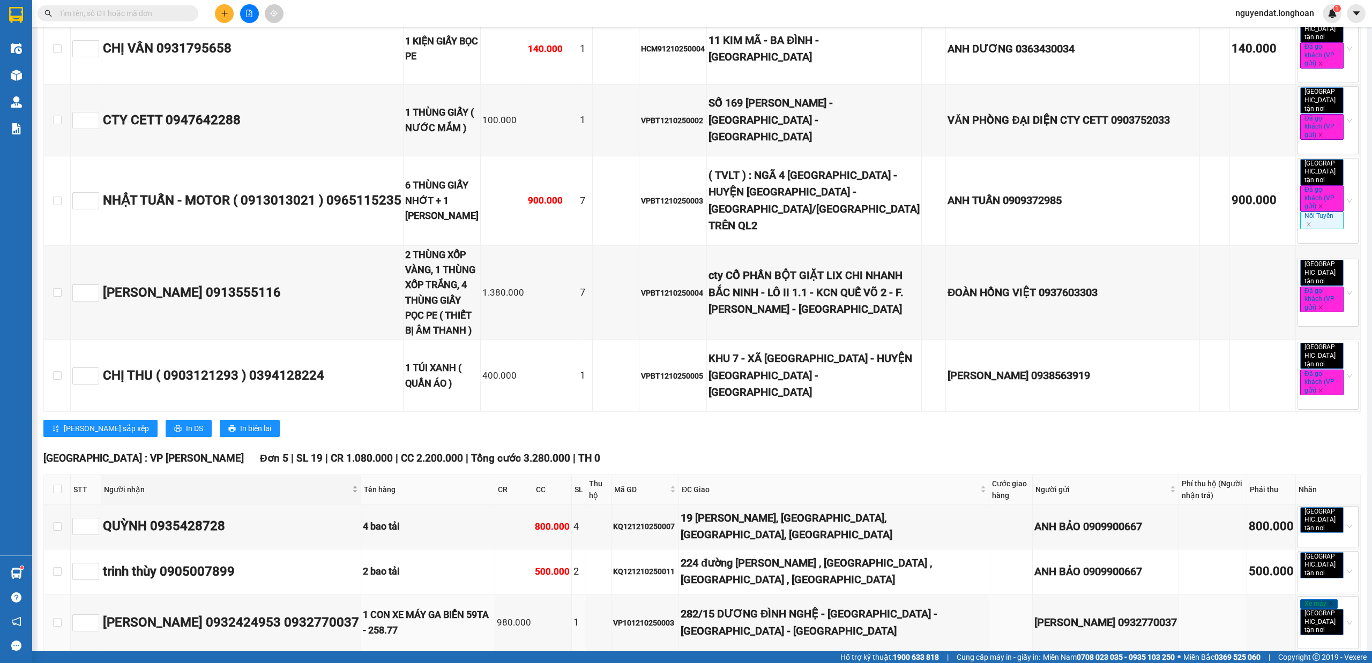
scroll to position [2434, 0]
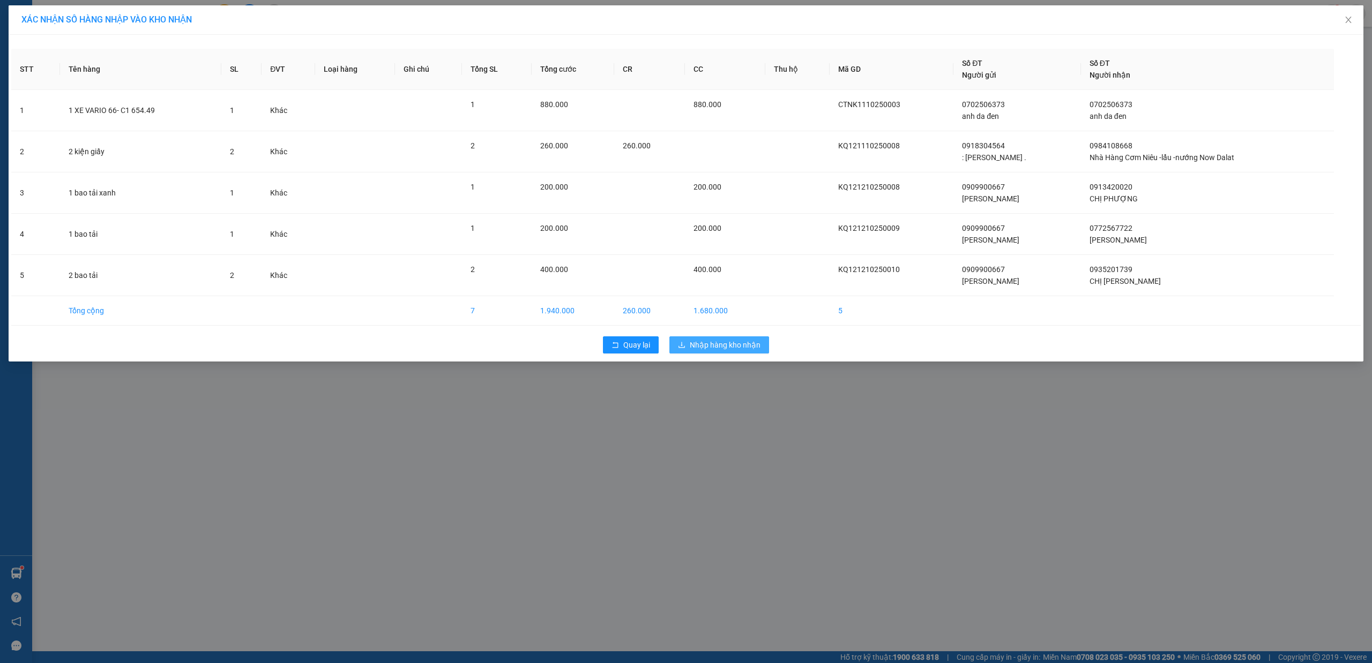
click at [708, 339] on button "Nhập hàng kho nhận" at bounding box center [719, 345] width 100 height 17
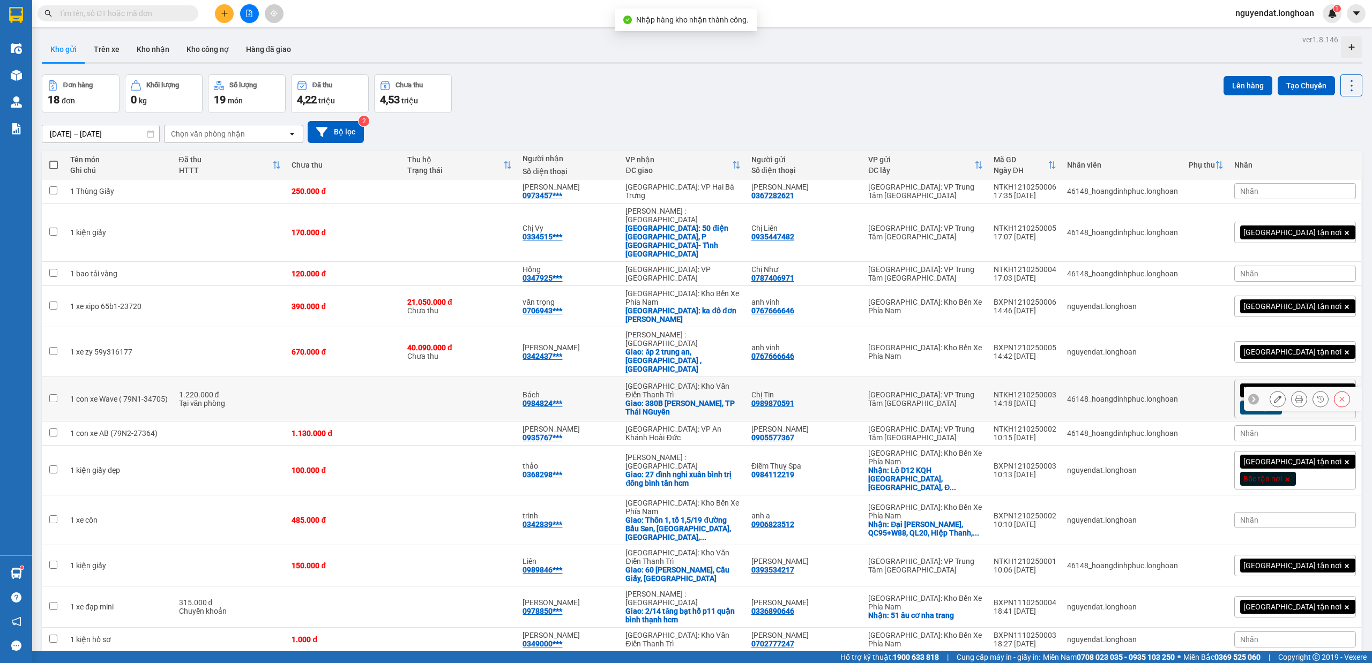
scroll to position [144, 0]
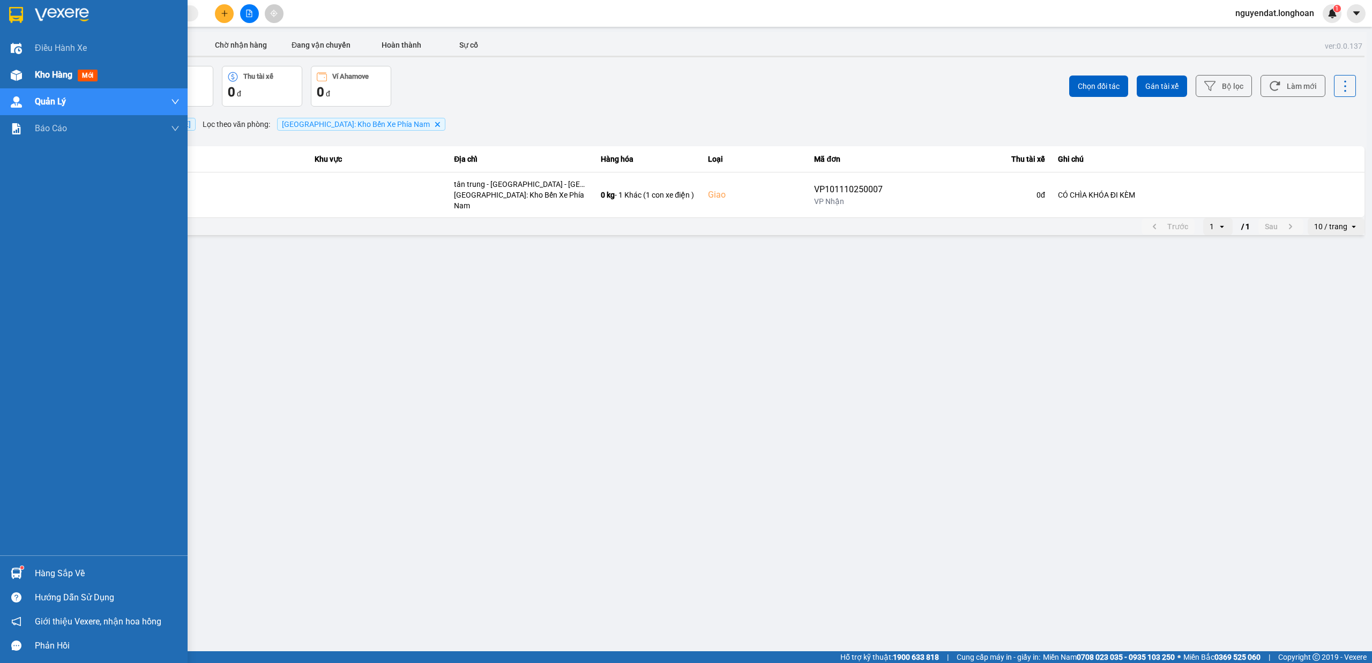
click at [22, 81] on div at bounding box center [16, 75] width 19 height 19
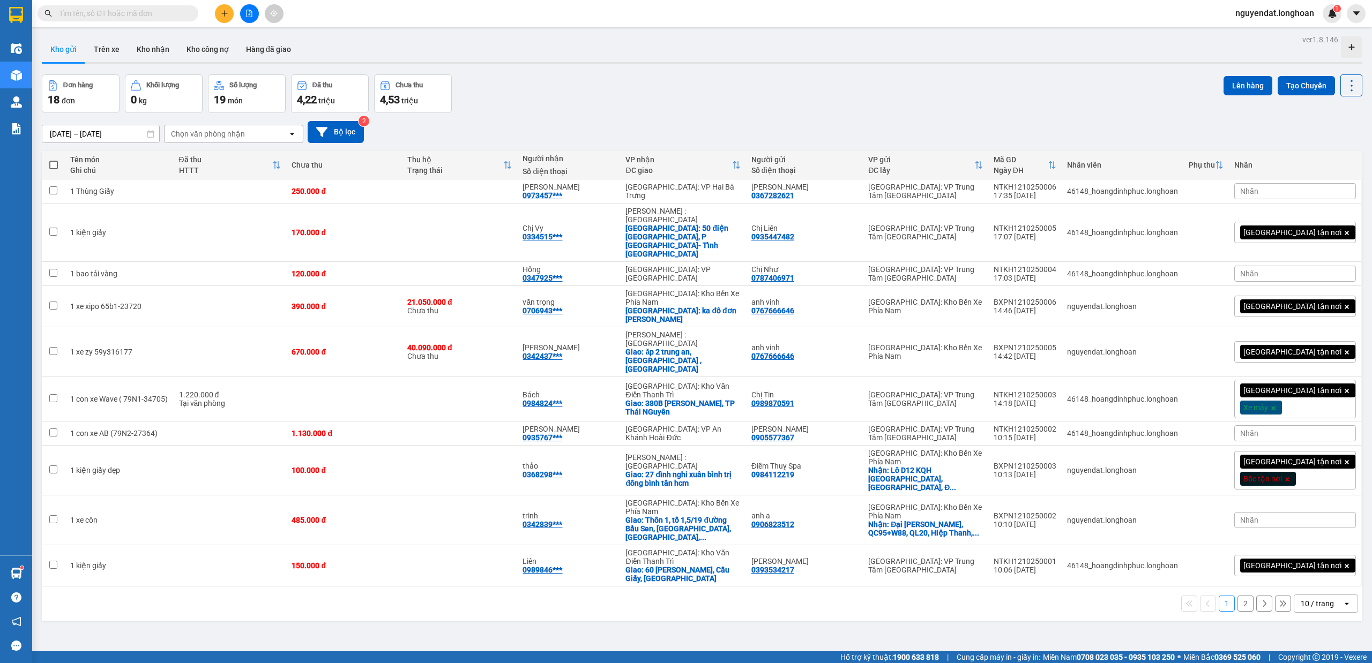
click at [1342, 595] on div "open" at bounding box center [1349, 603] width 15 height 17
click at [1328, 507] on ul "5 / trang 10 / trang 20 / trang 50 / trang 80 / trang 100 / trang" at bounding box center [1315, 448] width 64 height 124
click at [1328, 498] on span "100 / trang" at bounding box center [1311, 496] width 39 height 11
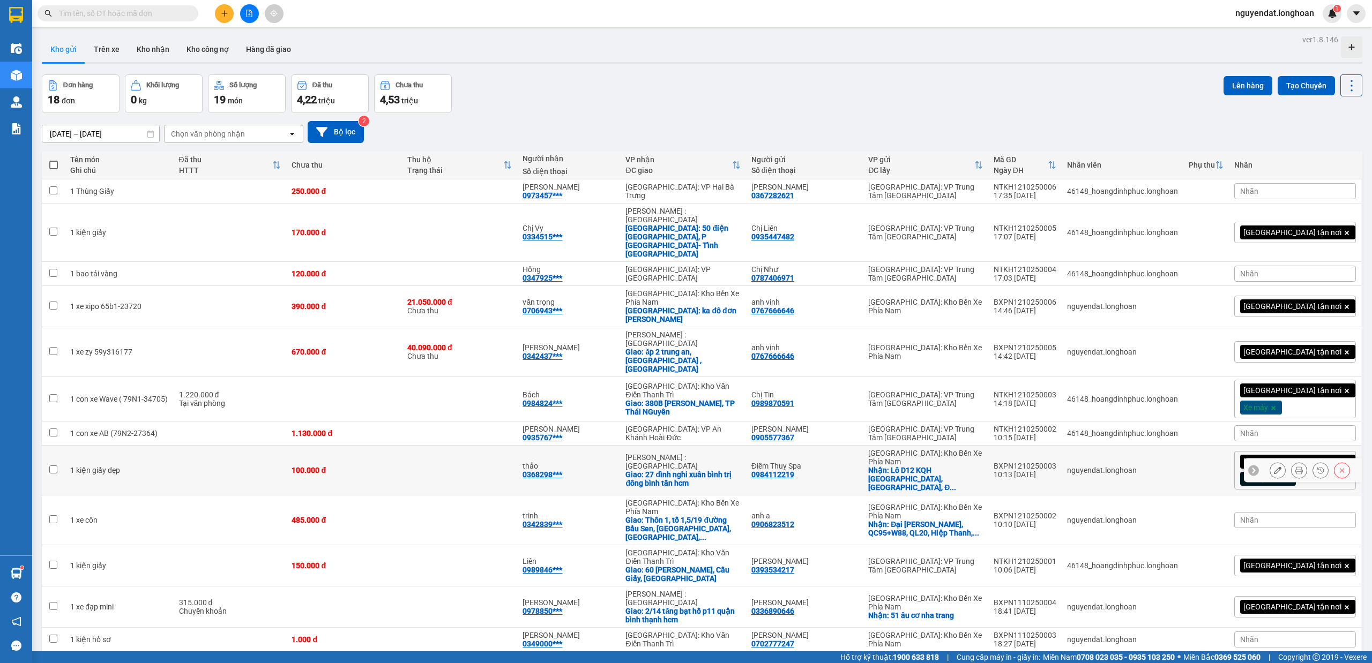
scroll to position [144, 0]
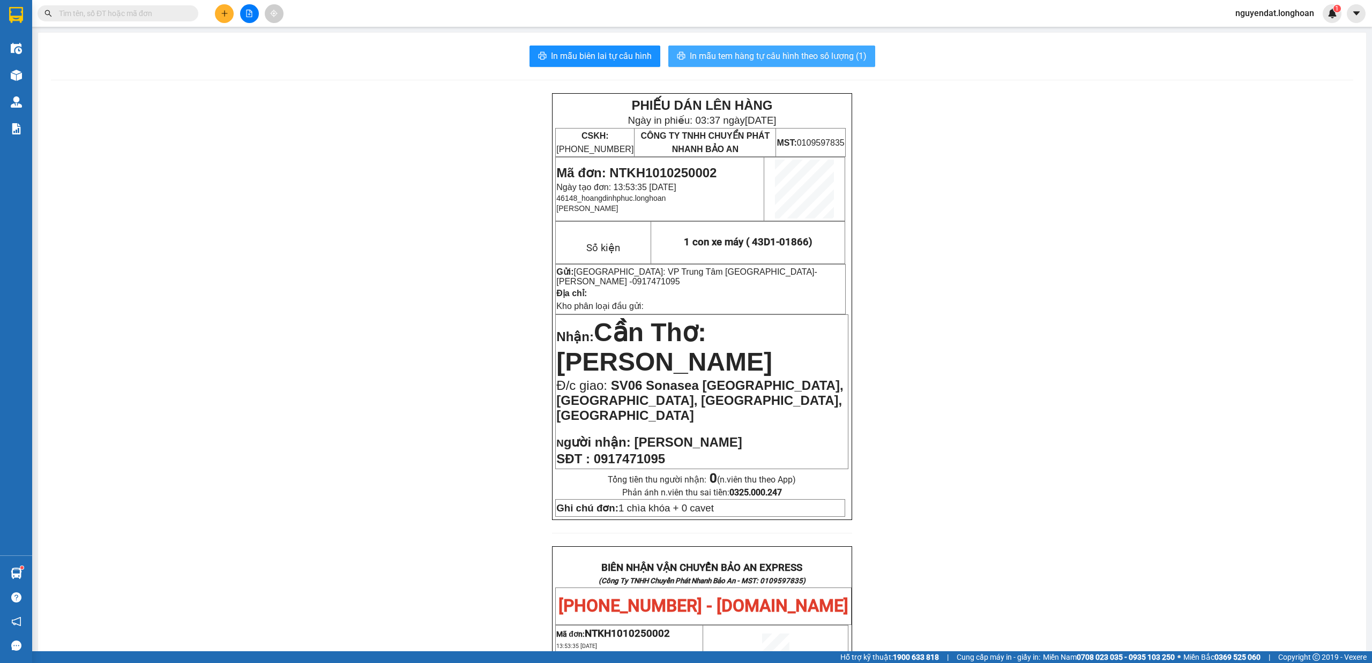
drag, startPoint x: 830, startPoint y: 58, endPoint x: 839, endPoint y: 60, distance: 9.4
click at [831, 58] on span "In mẫu tem hàng tự cấu hình theo số lượng (1)" at bounding box center [778, 55] width 177 height 13
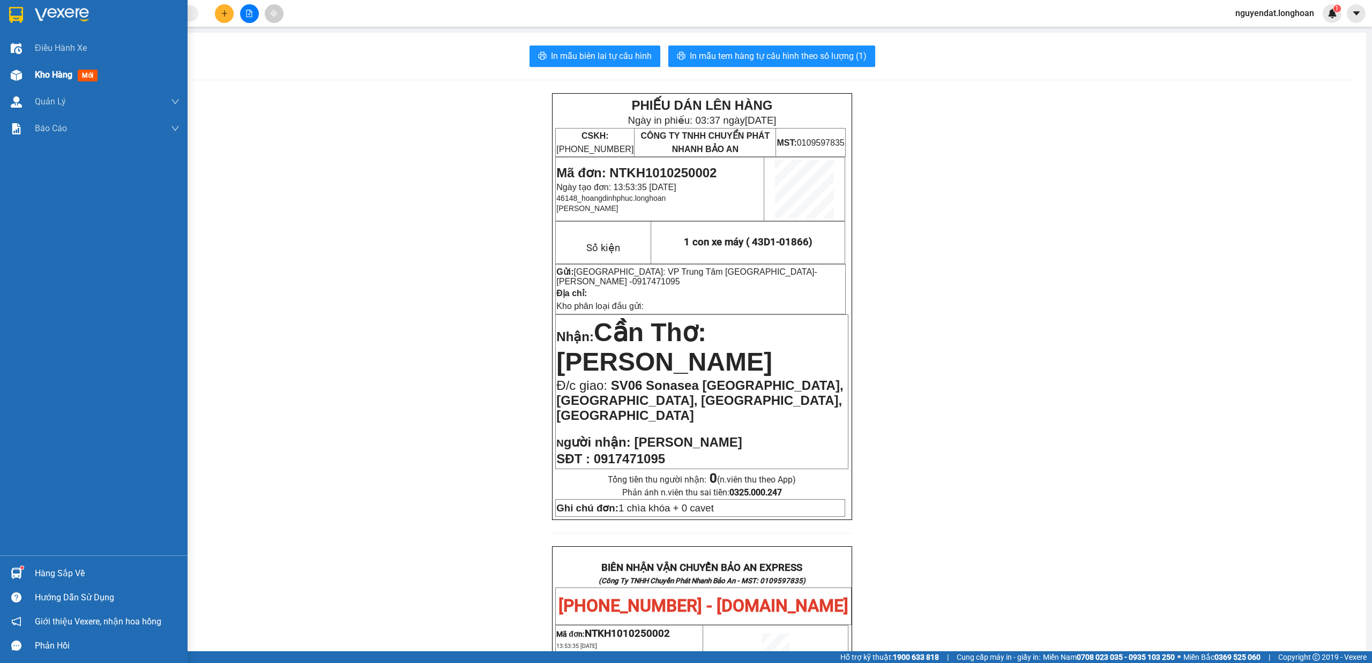
click at [32, 81] on div "Kho hàng mới" at bounding box center [94, 75] width 188 height 27
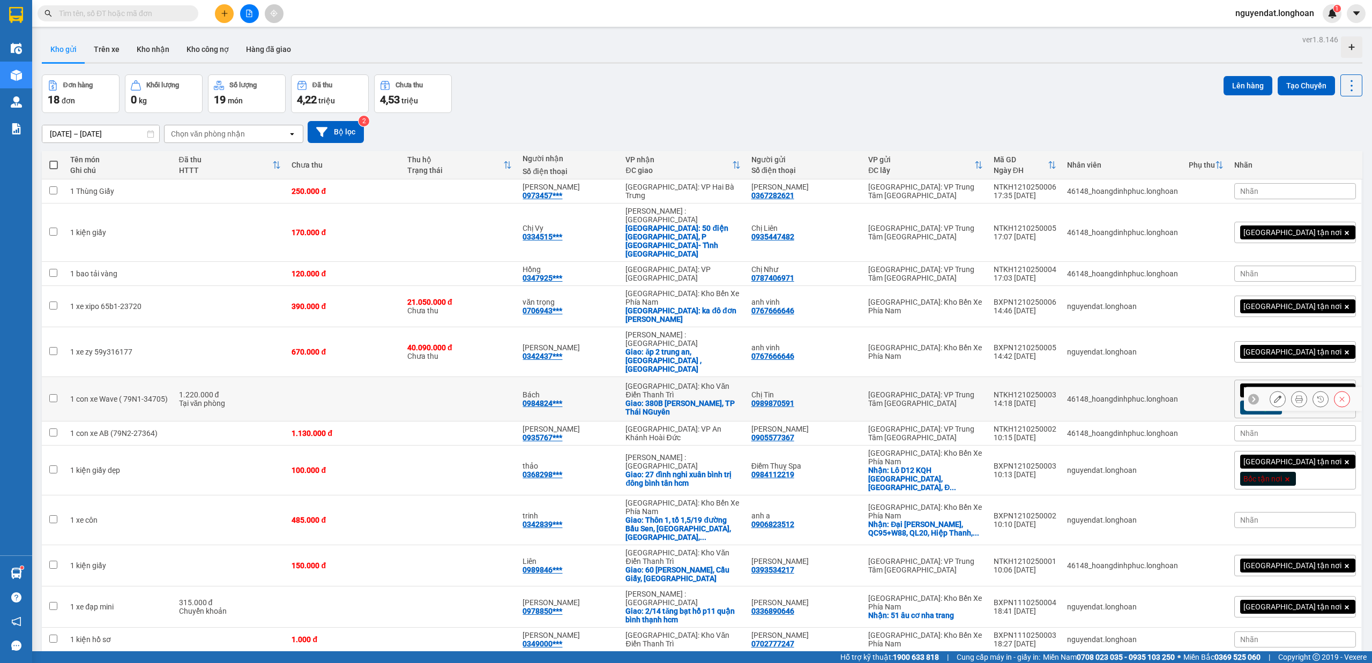
scroll to position [144, 0]
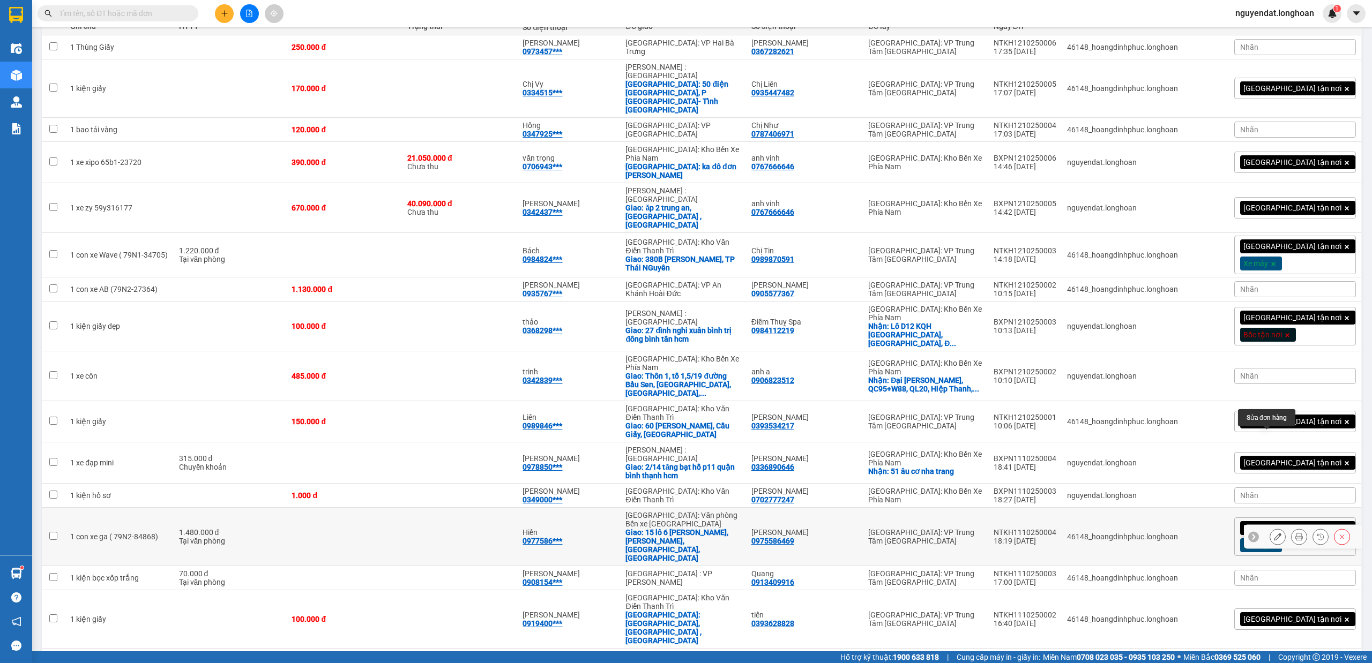
click at [1274, 533] on icon at bounding box center [1278, 537] width 8 height 8
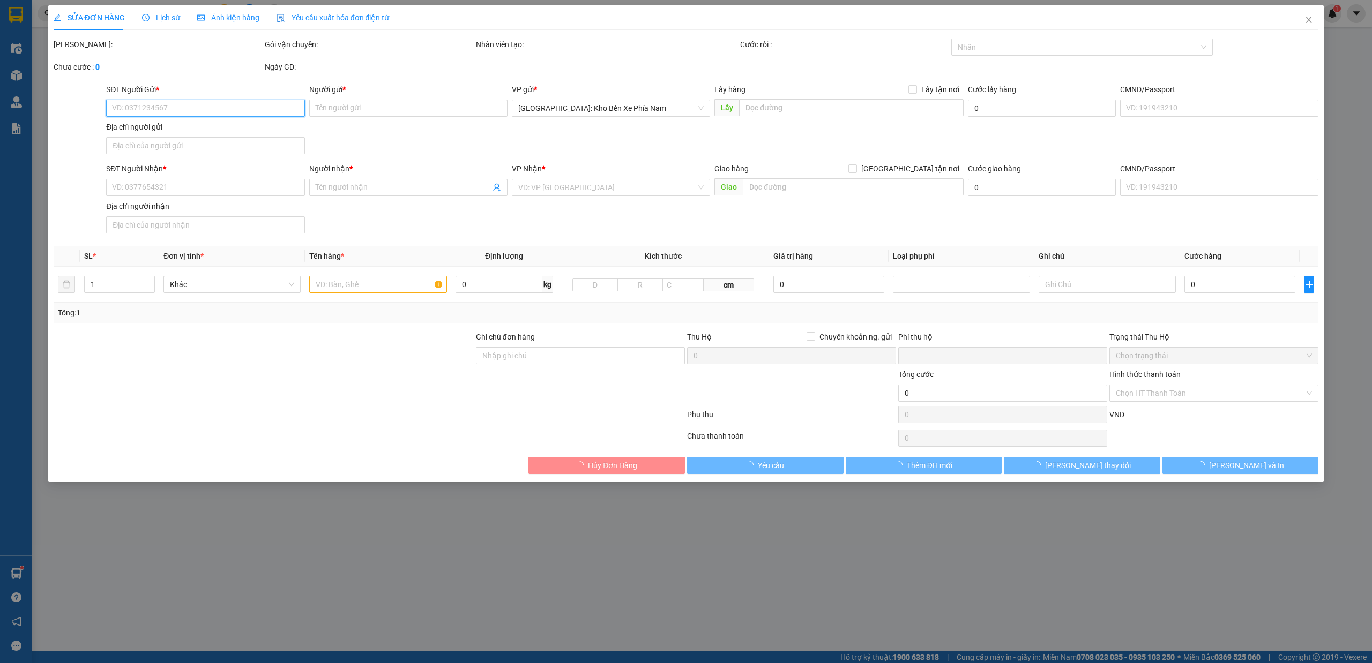
type input "0975586469"
type input "[PERSON_NAME]"
type input "0977586469"
type input "Hiền"
checkbox input "true"
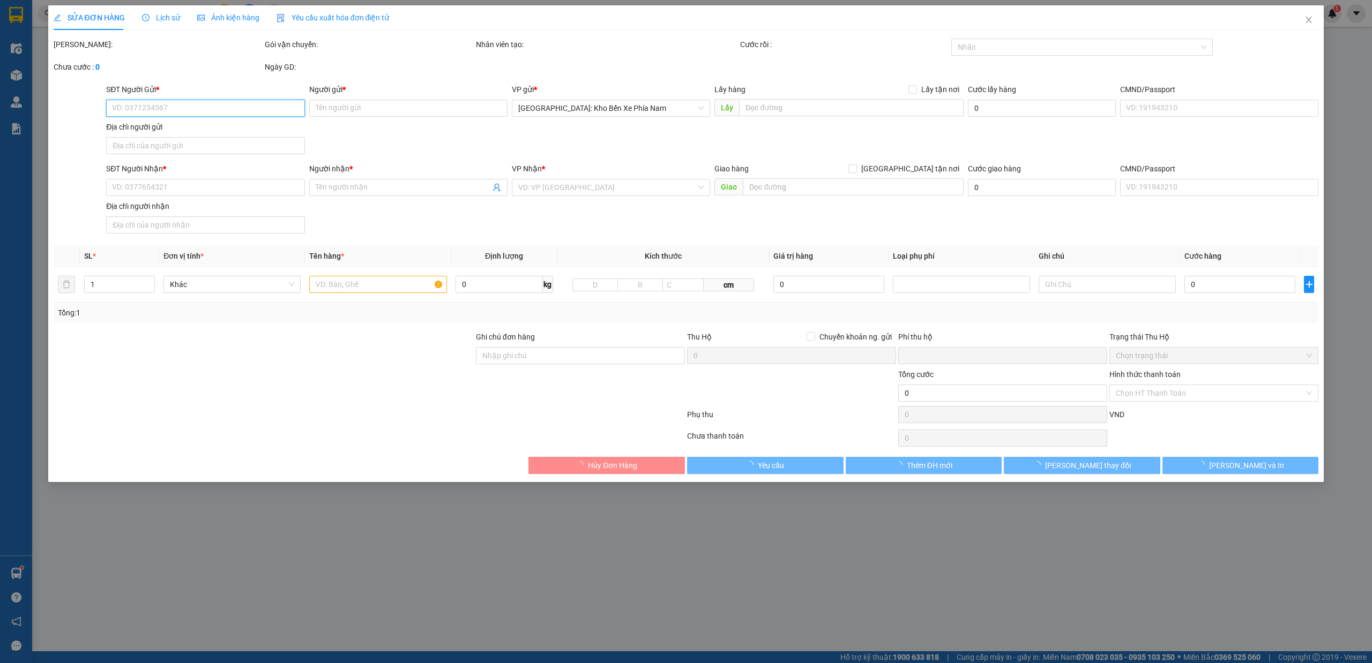
type input "15 lô 6 thế lữ, hạ lý, hồng bàng, hải phòng"
type input "1 chìa khóa + 0 cavet"
type input "0"
type input "1.480.000"
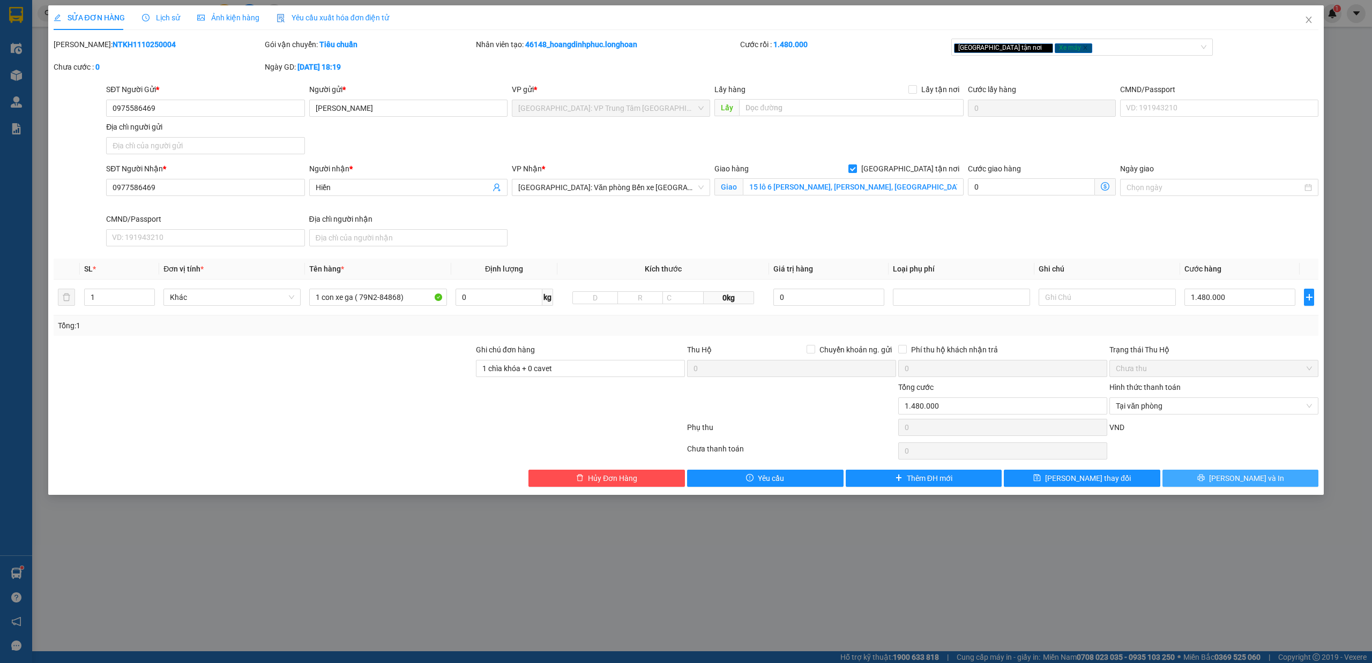
click at [1287, 476] on button "Lưu và In" at bounding box center [1240, 478] width 156 height 17
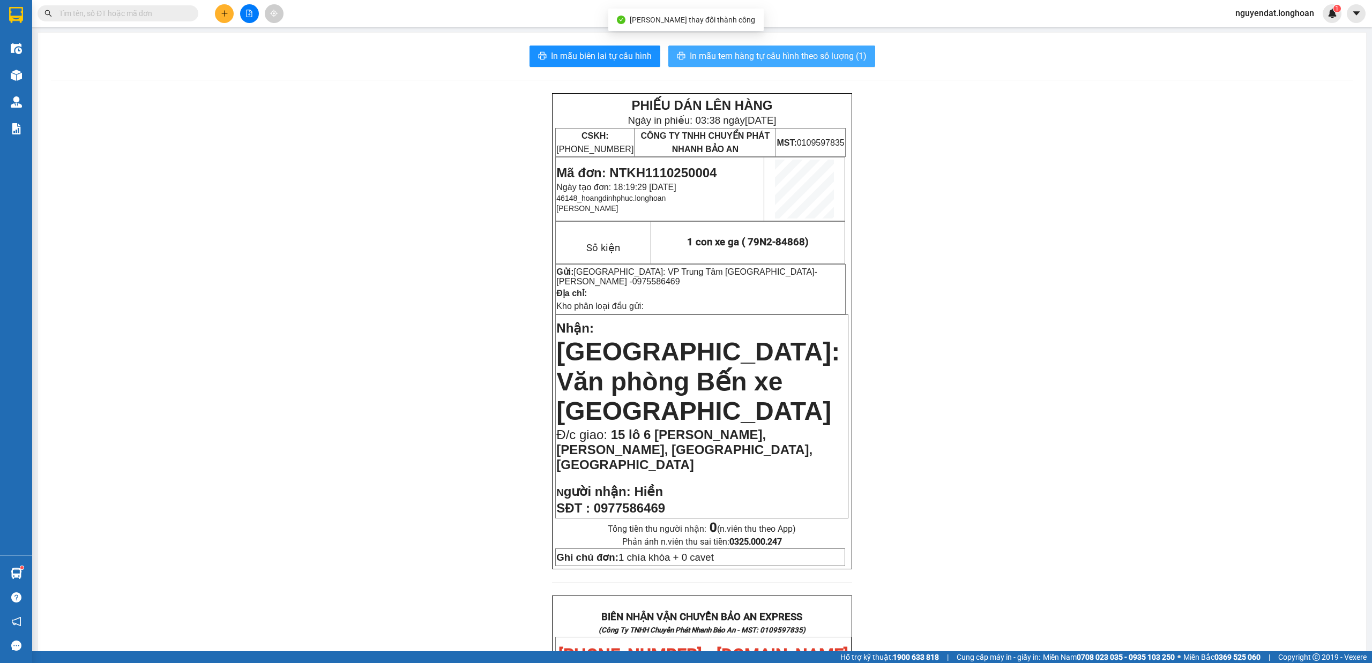
click at [846, 51] on span "In mẫu tem hàng tự cấu hình theo số lượng (1)" at bounding box center [778, 55] width 177 height 13
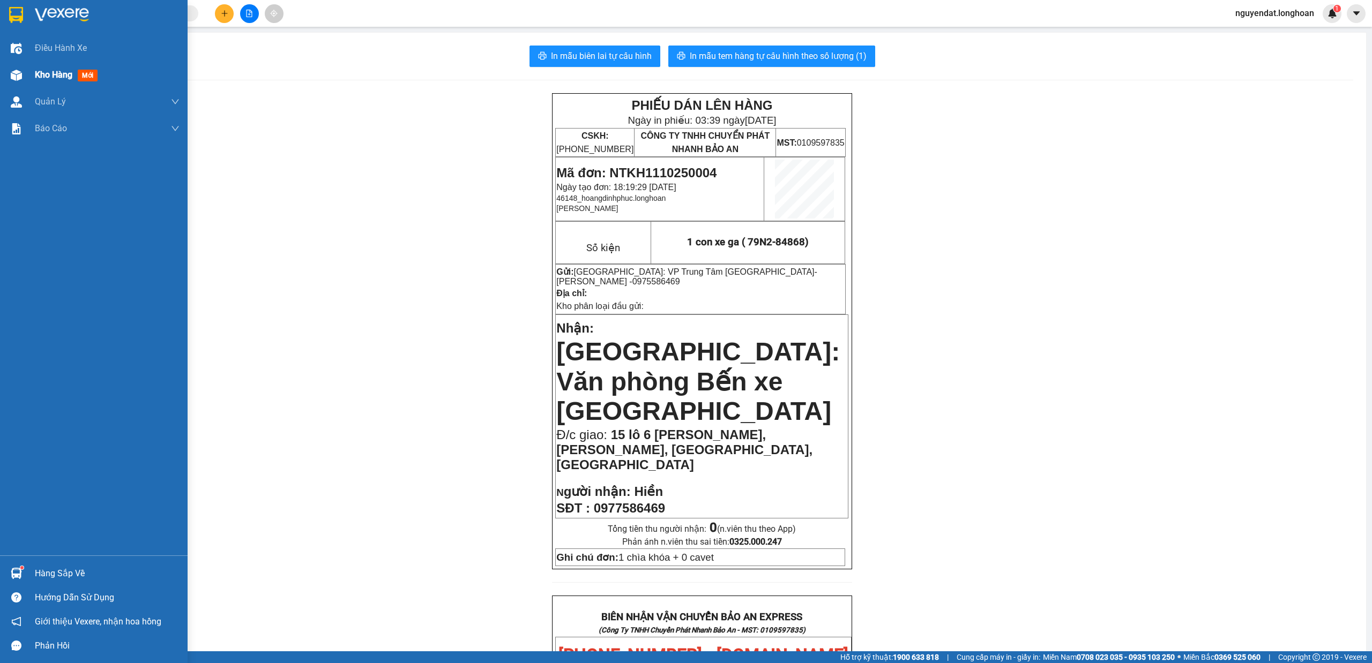
click at [31, 74] on div "Kho hàng mới" at bounding box center [94, 75] width 188 height 27
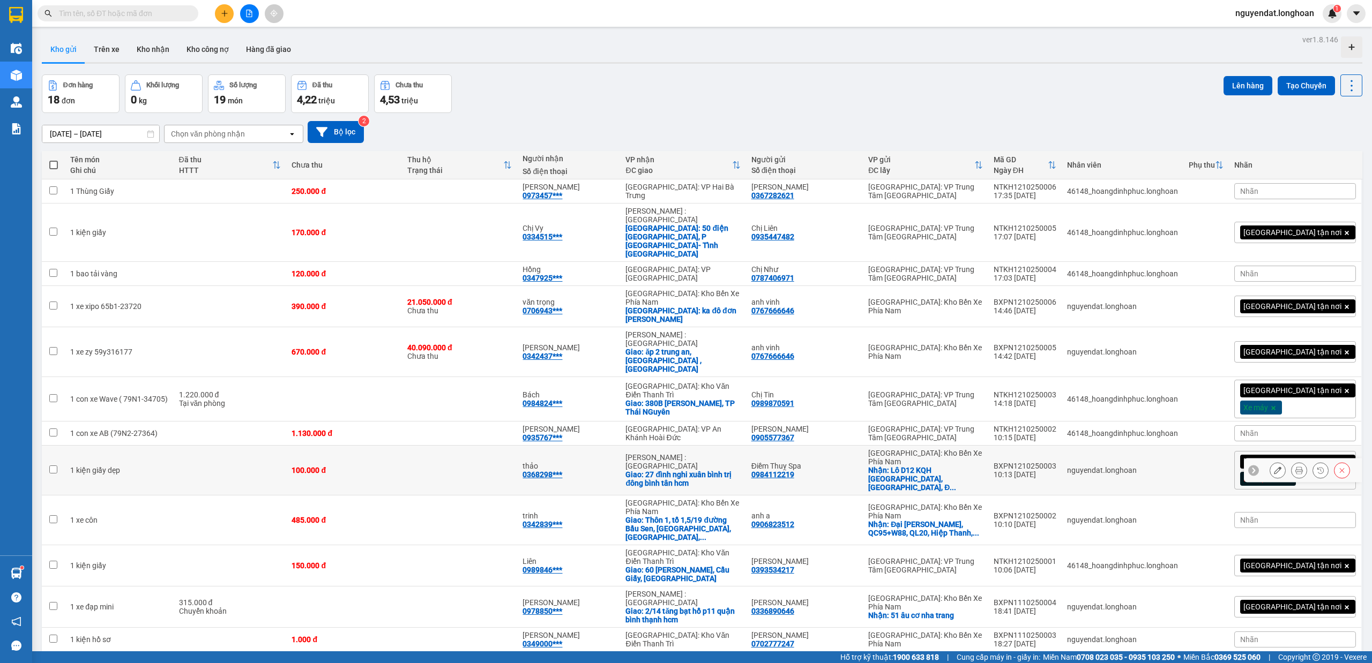
scroll to position [144, 0]
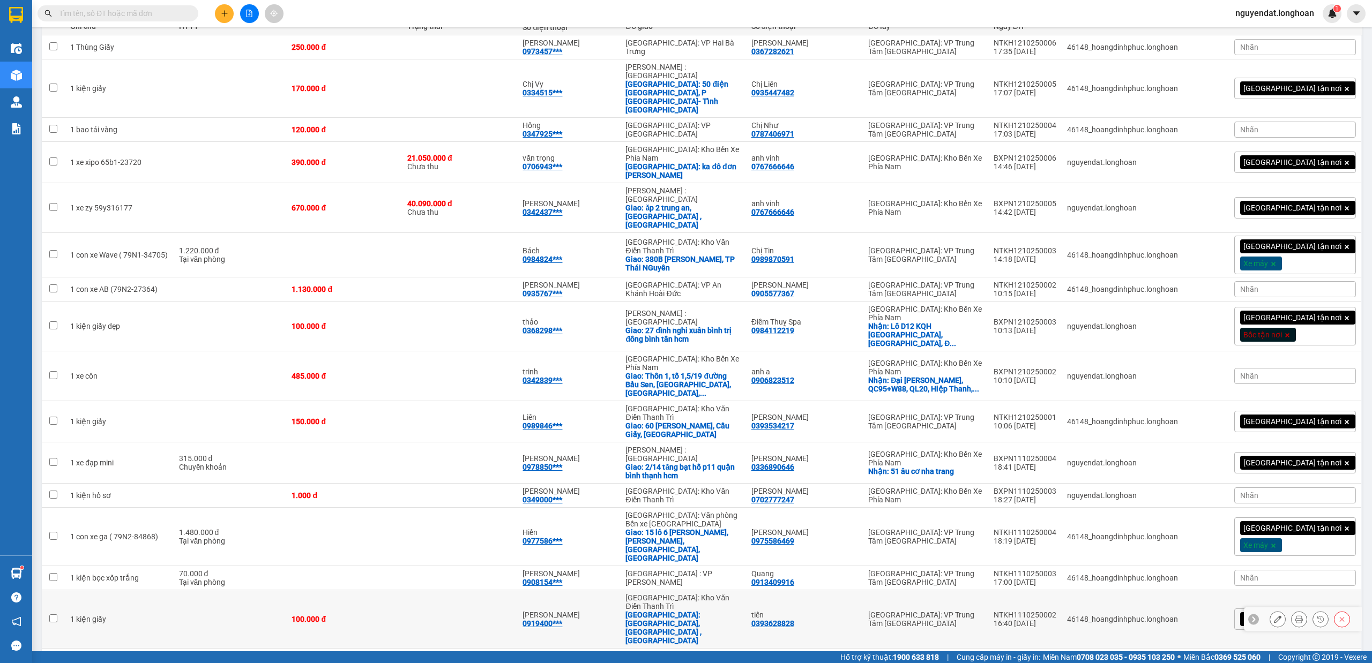
click at [516, 591] on td at bounding box center [460, 620] width 116 height 58
checkbox input "true"
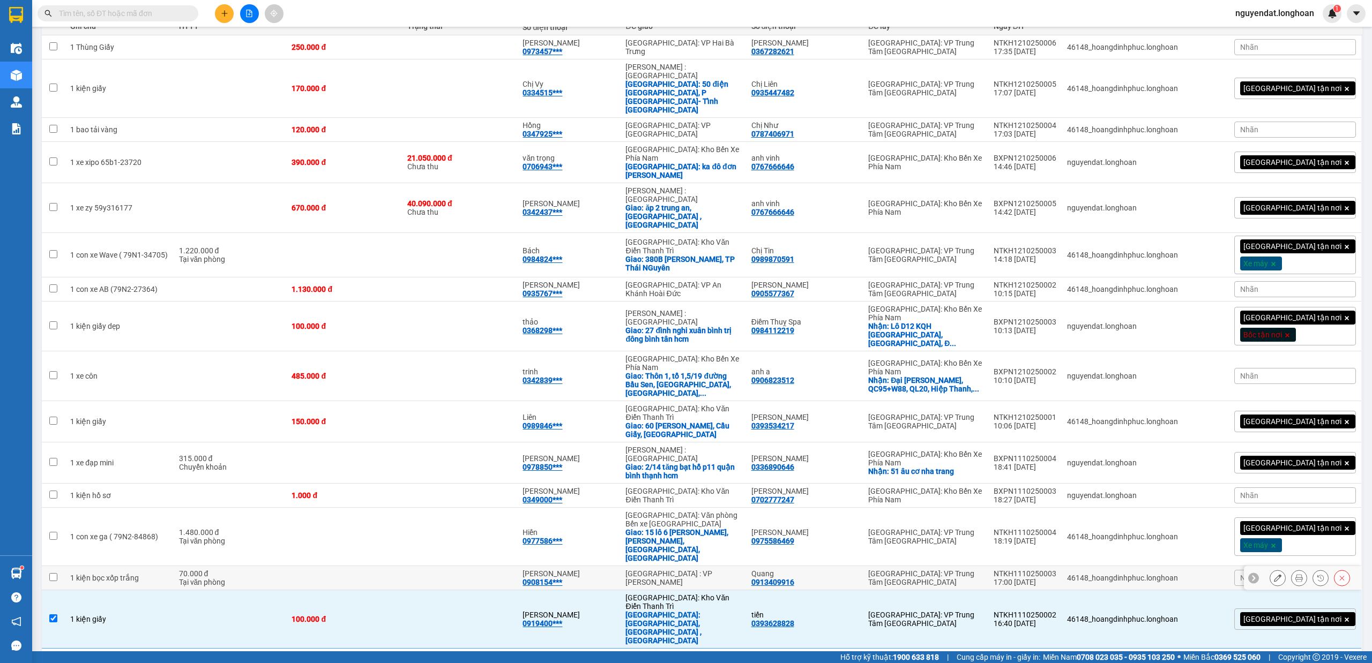
click at [518, 566] on td at bounding box center [460, 578] width 116 height 24
checkbox input "true"
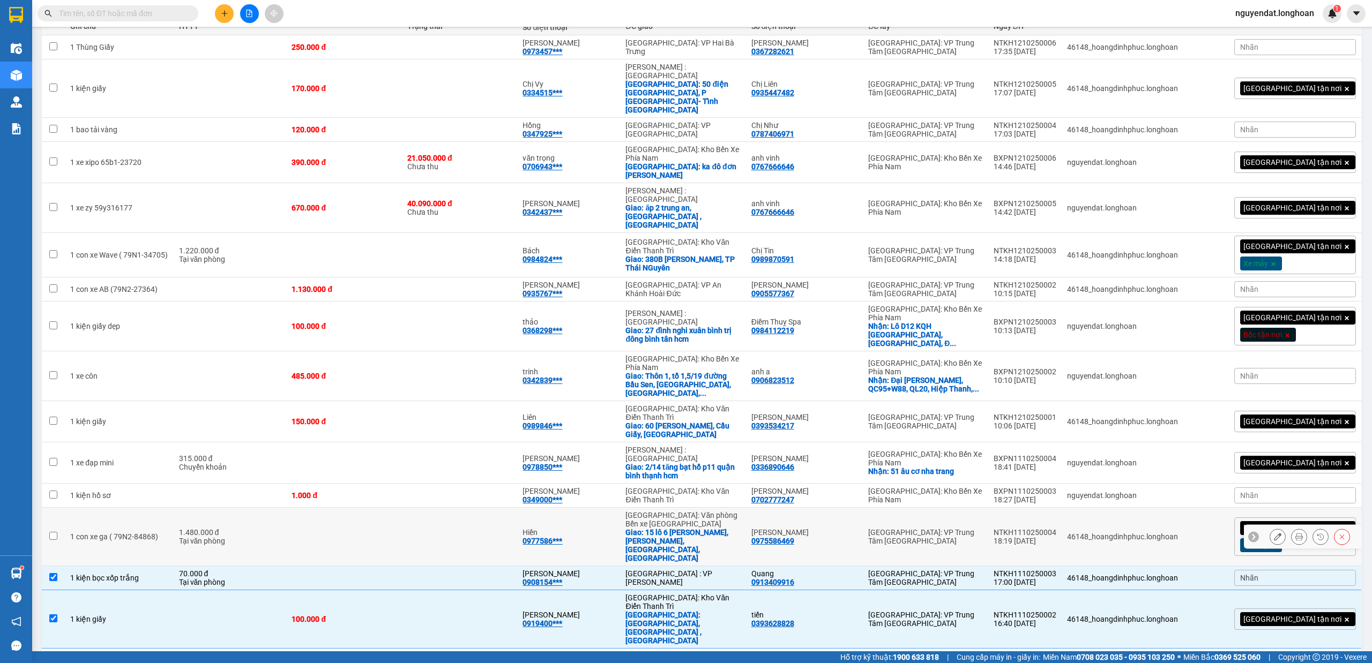
click at [518, 508] on td at bounding box center [460, 537] width 116 height 58
checkbox input "true"
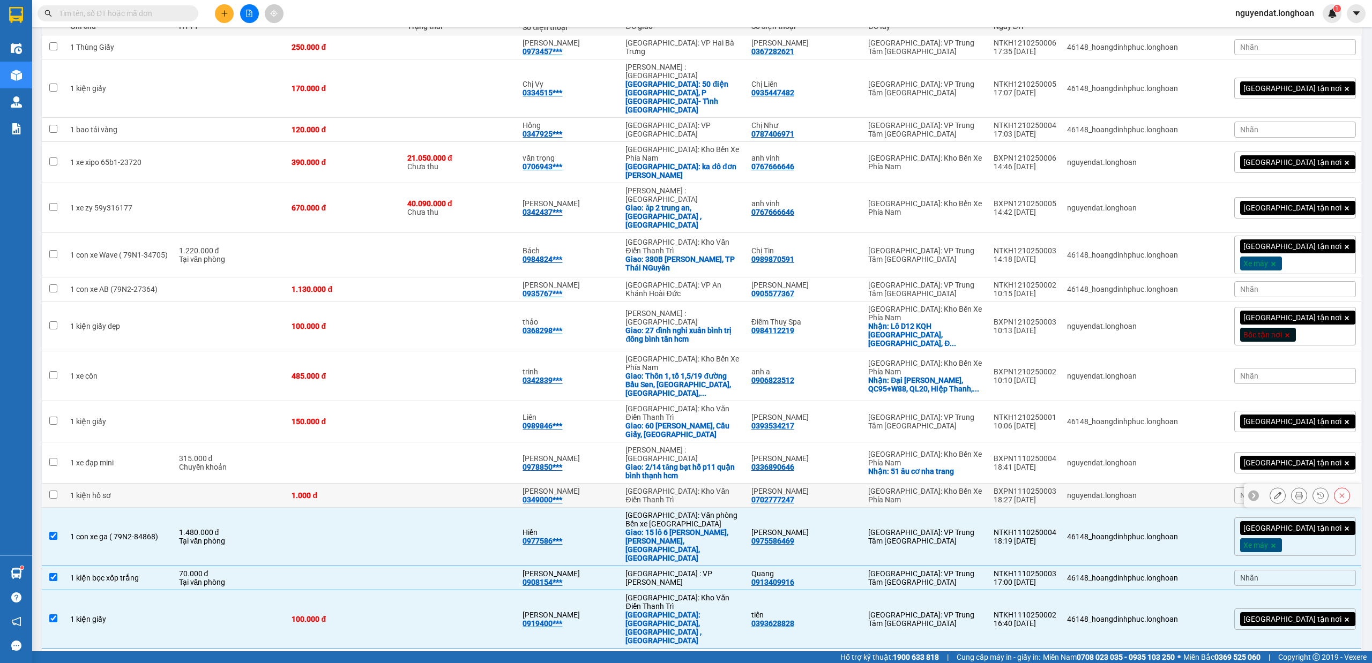
click at [518, 484] on td at bounding box center [460, 496] width 116 height 24
checkbox input "true"
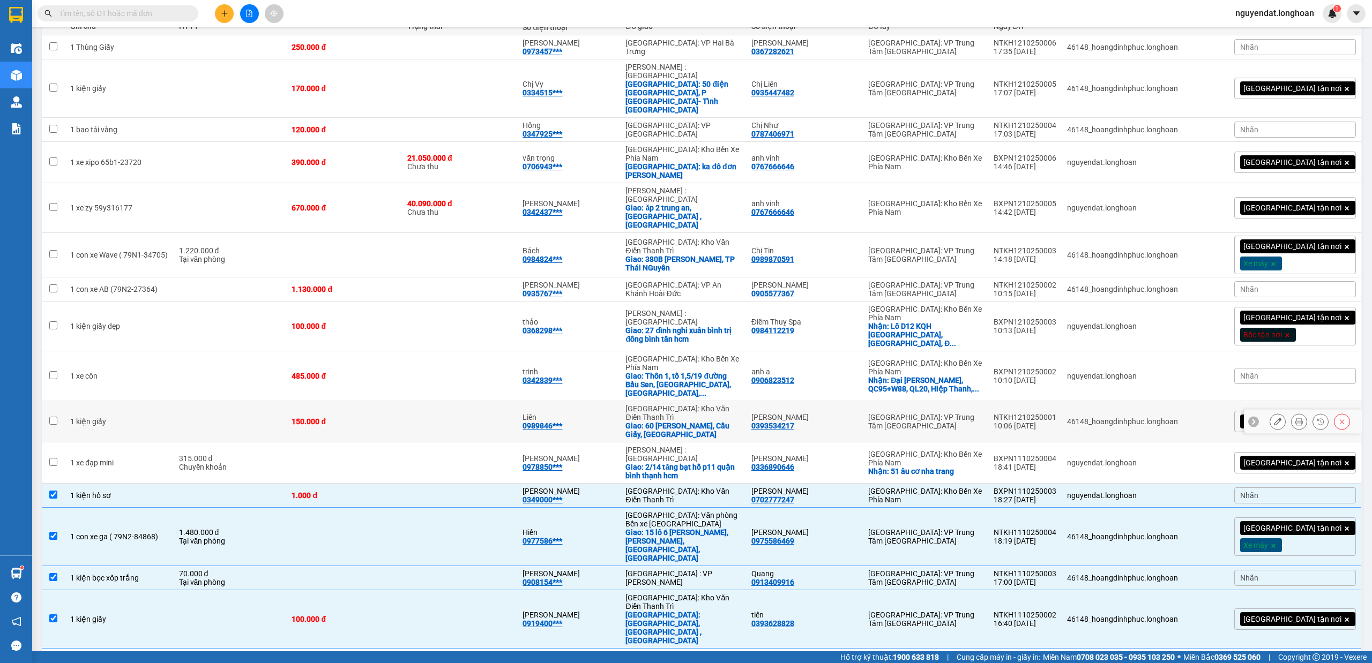
click at [518, 401] on td at bounding box center [460, 421] width 116 height 41
checkbox input "true"
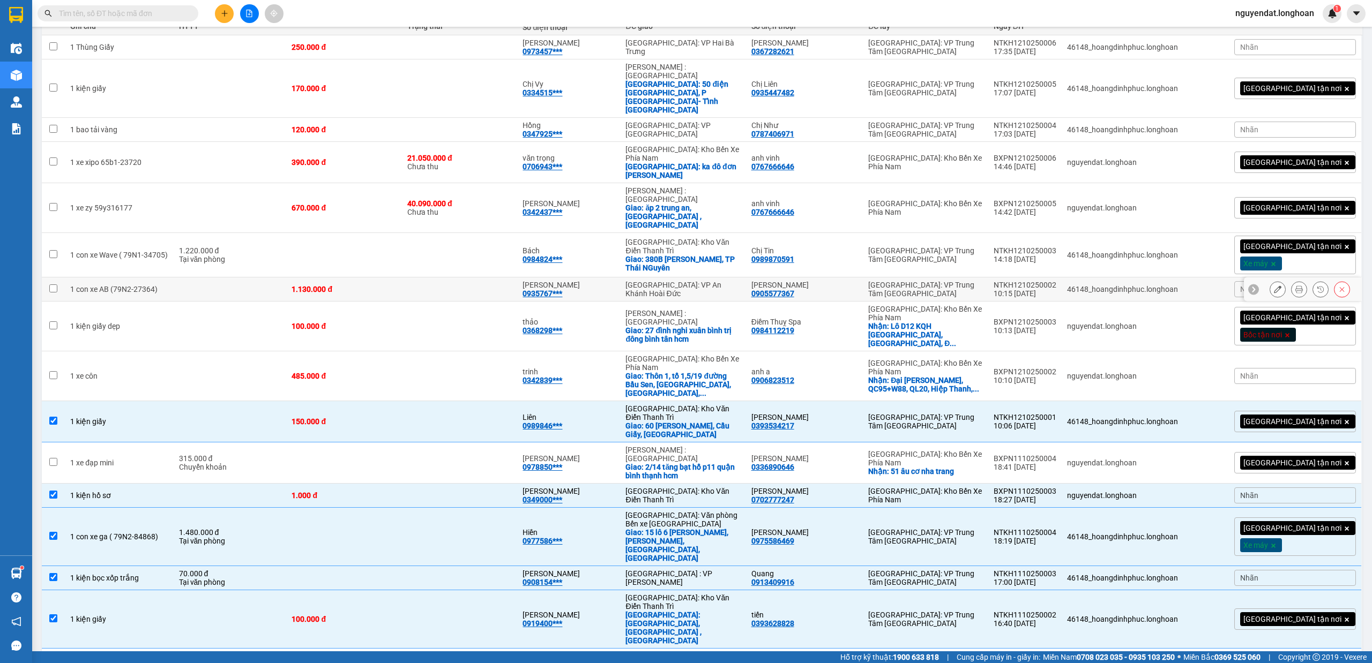
click at [518, 278] on td at bounding box center [460, 290] width 116 height 24
checkbox input "true"
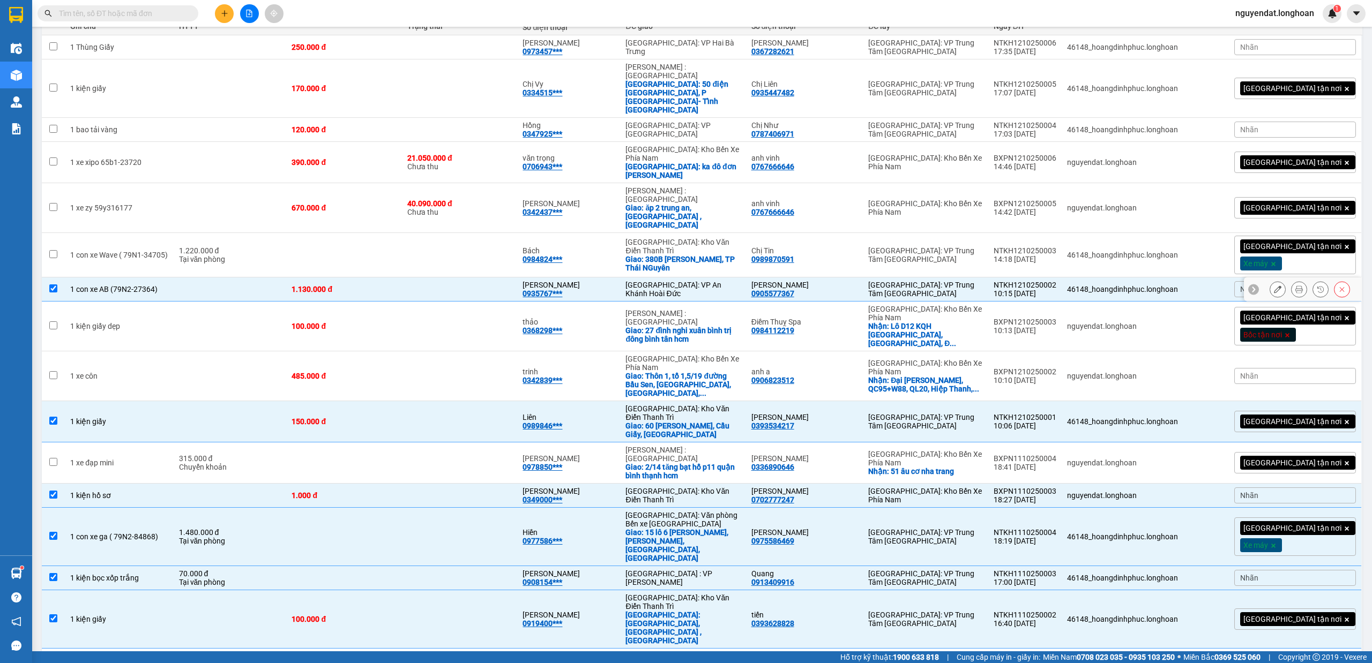
scroll to position [25, 0]
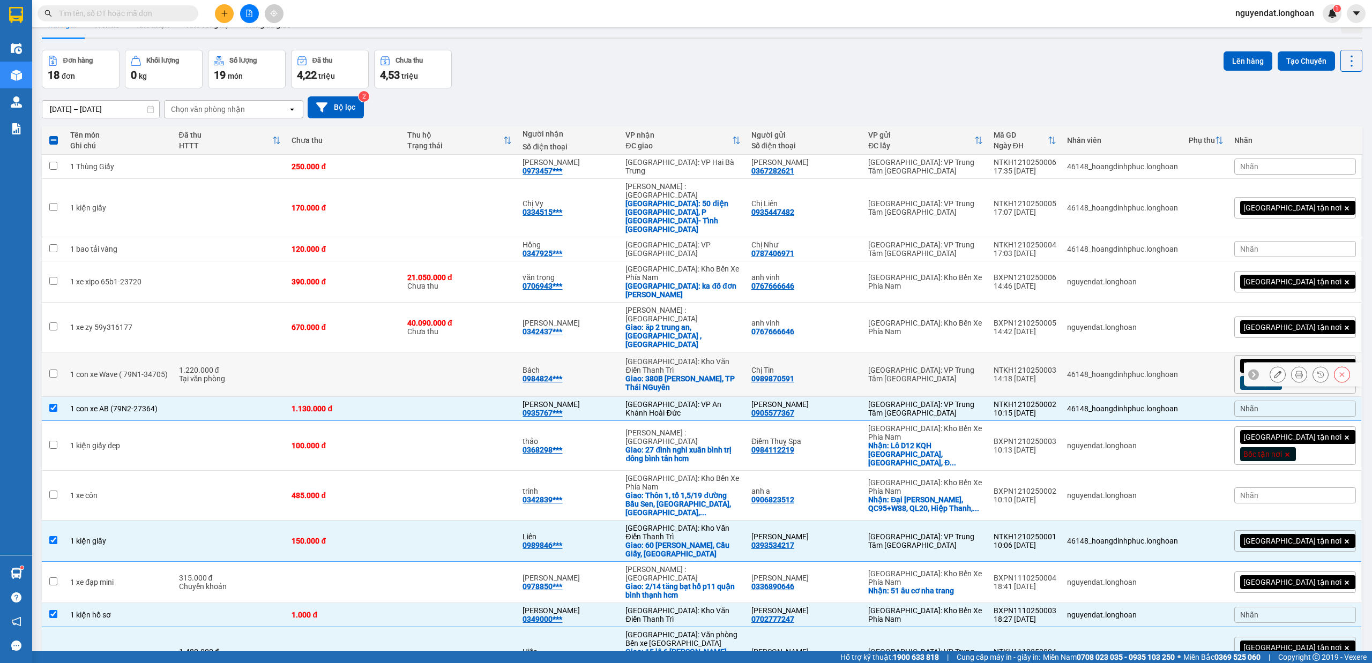
click at [517, 353] on td at bounding box center [460, 375] width 116 height 44
checkbox input "true"
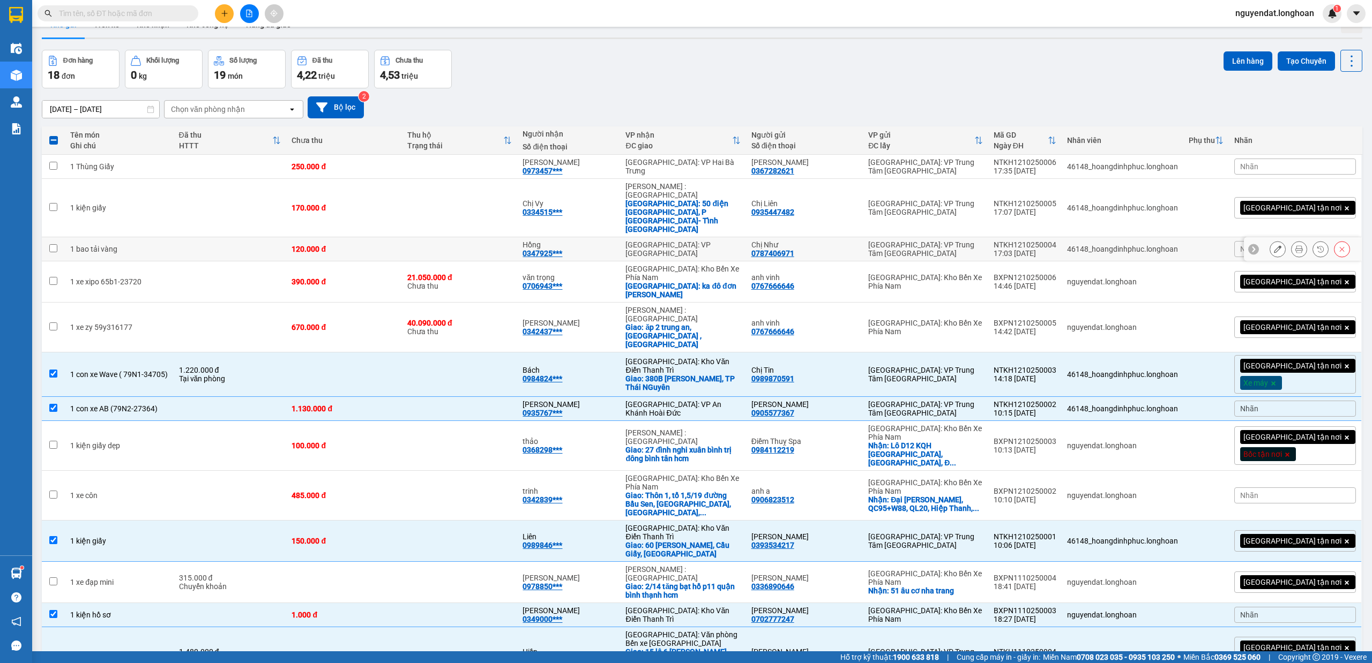
drag, startPoint x: 541, startPoint y: 223, endPoint x: 530, endPoint y: 222, distance: 10.8
click at [518, 237] on td at bounding box center [460, 249] width 116 height 24
checkbox input "true"
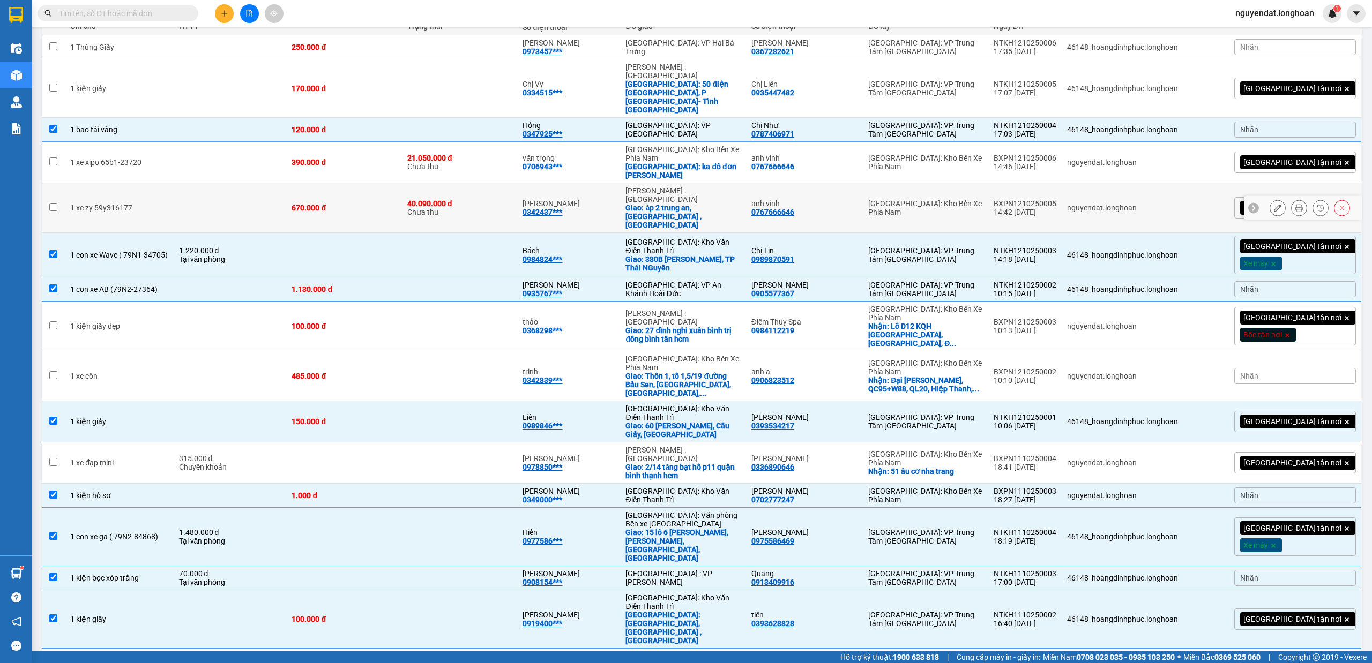
scroll to position [0, 0]
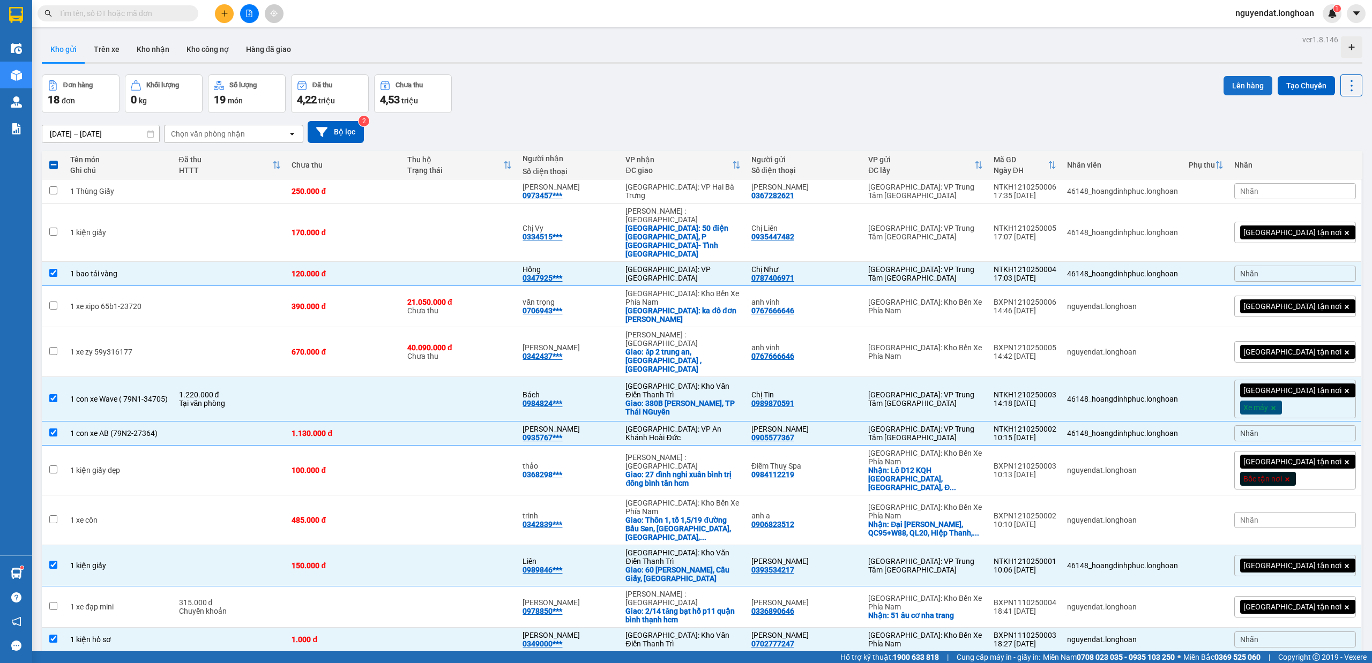
click at [1231, 88] on button "Lên hàng" at bounding box center [1248, 85] width 49 height 19
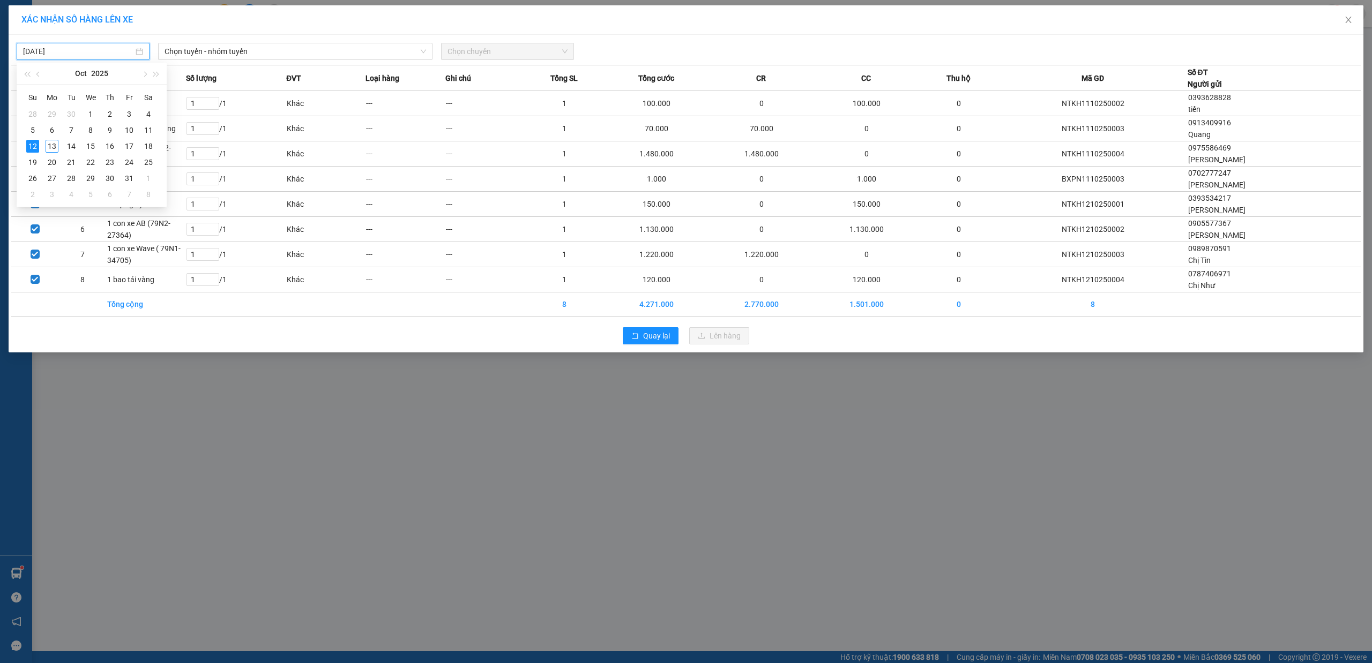
click at [90, 54] on input "[DATE]" at bounding box center [78, 52] width 110 height 12
type input "[DATE]"
click at [204, 55] on span "Chọn tuyến - nhóm tuyến" at bounding box center [296, 51] width 262 height 16
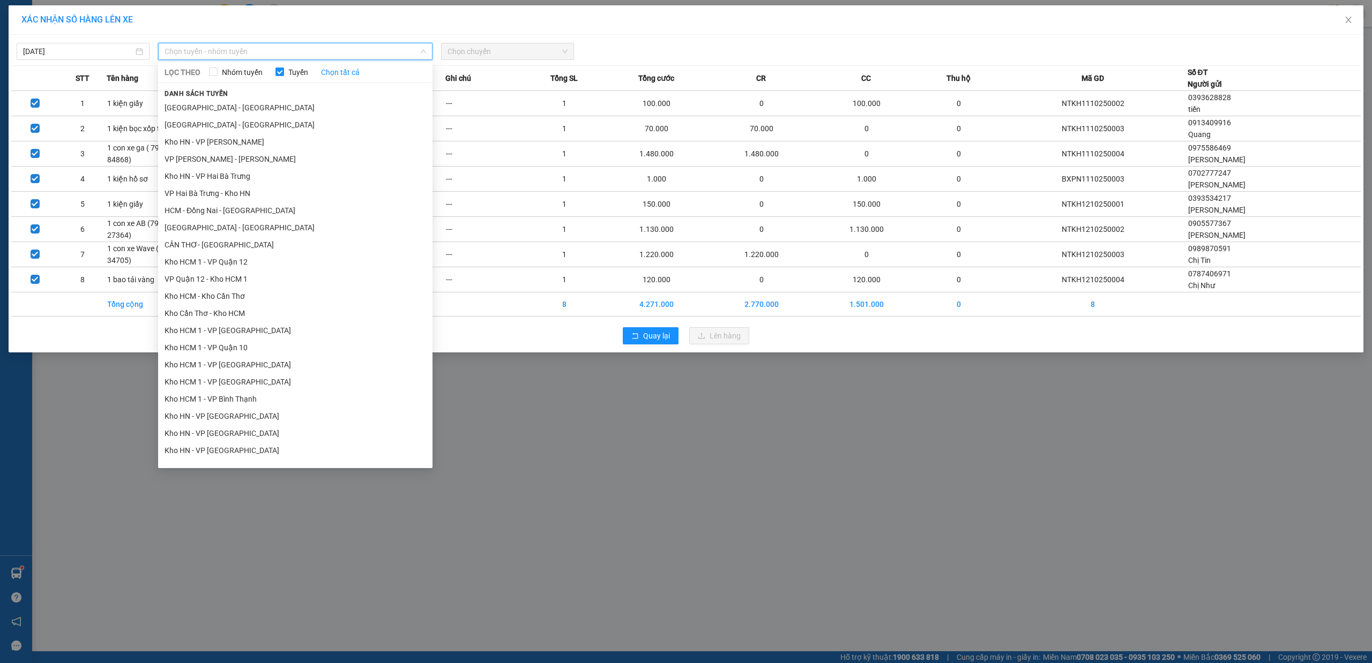
scroll to position [509, 0]
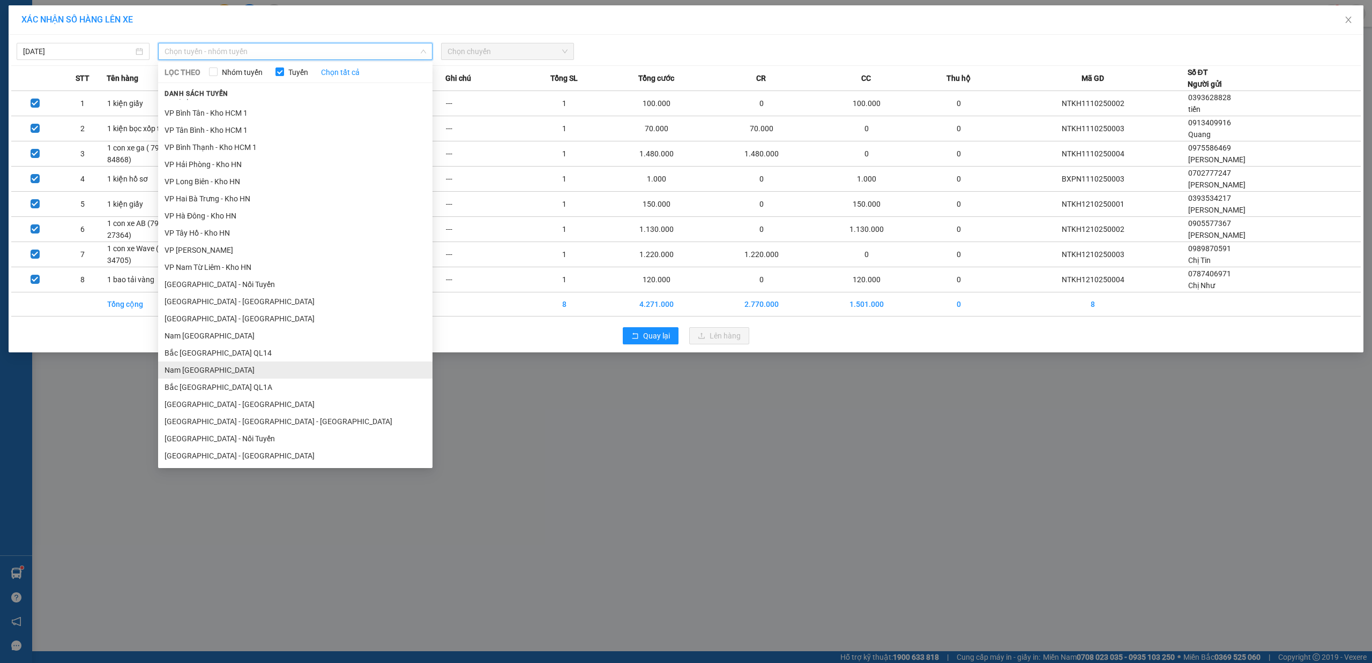
click at [240, 364] on li "Nam [GEOGRAPHIC_DATA]" at bounding box center [295, 370] width 274 height 17
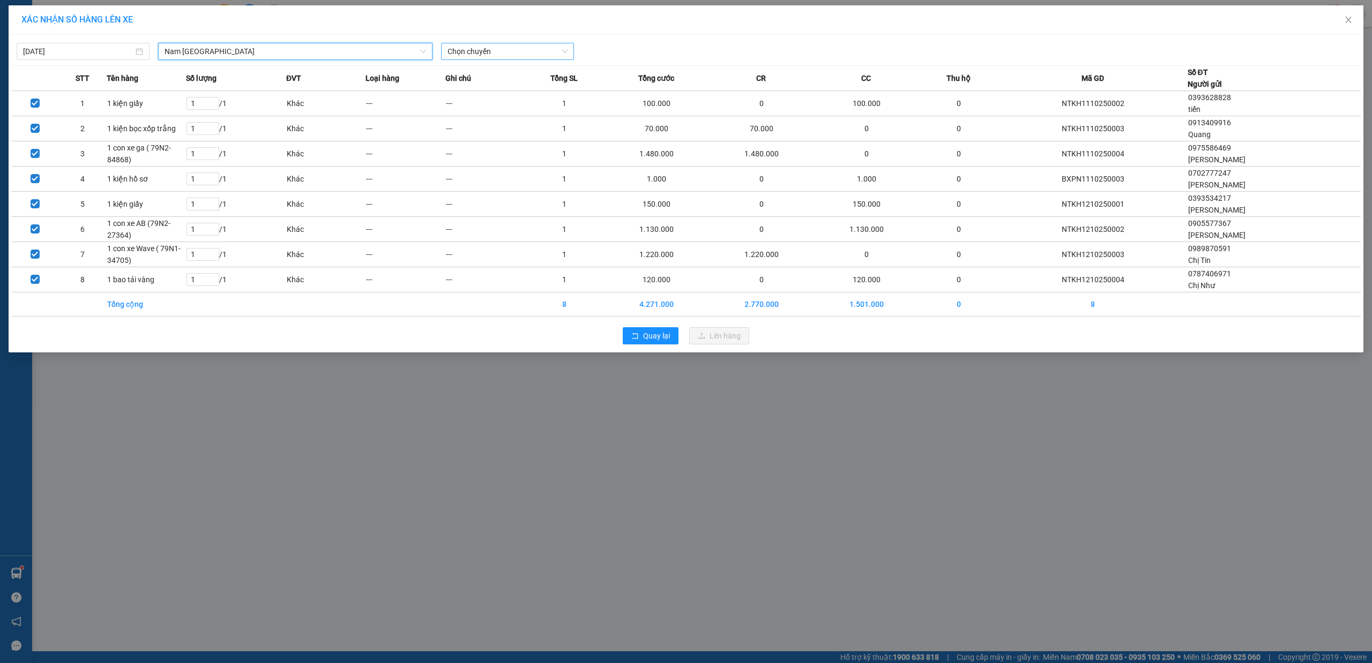
click at [498, 48] on span "Chọn chuyến" at bounding box center [507, 51] width 120 height 16
click at [513, 88] on div "20:00 (TC) - 29K-040.98" at bounding box center [489, 90] width 84 height 12
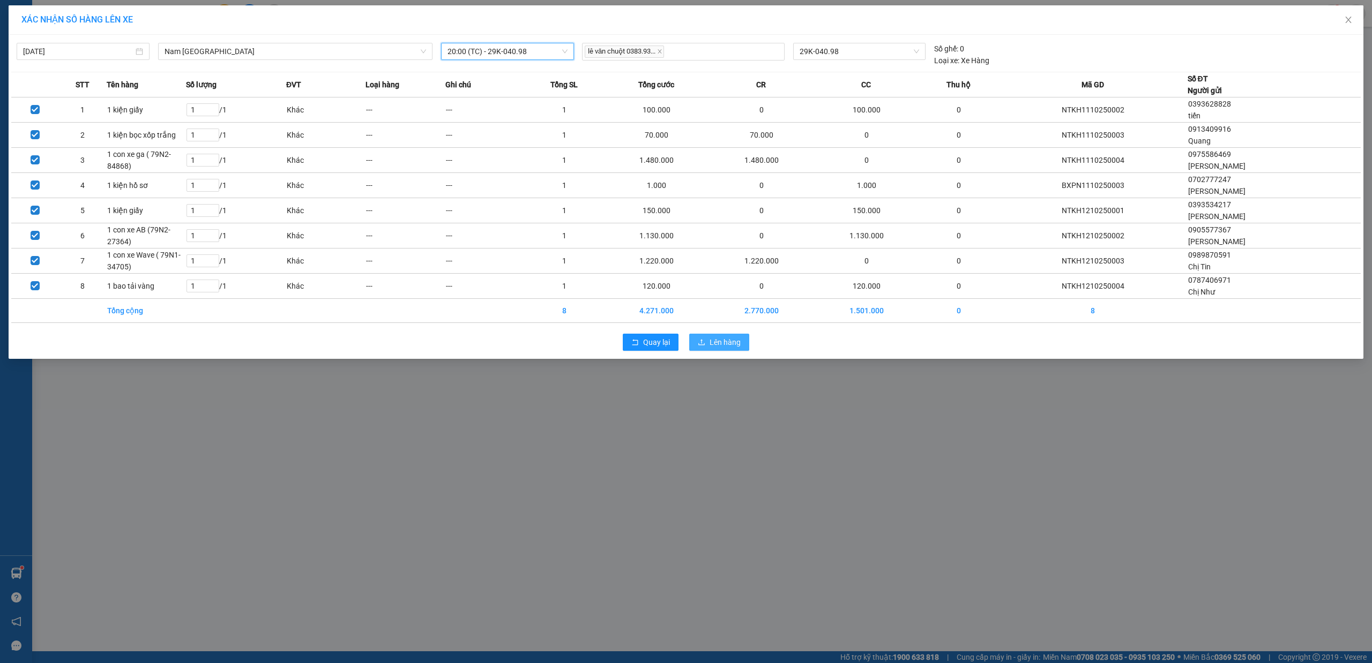
click at [722, 340] on span "Lên hàng" at bounding box center [725, 343] width 31 height 12
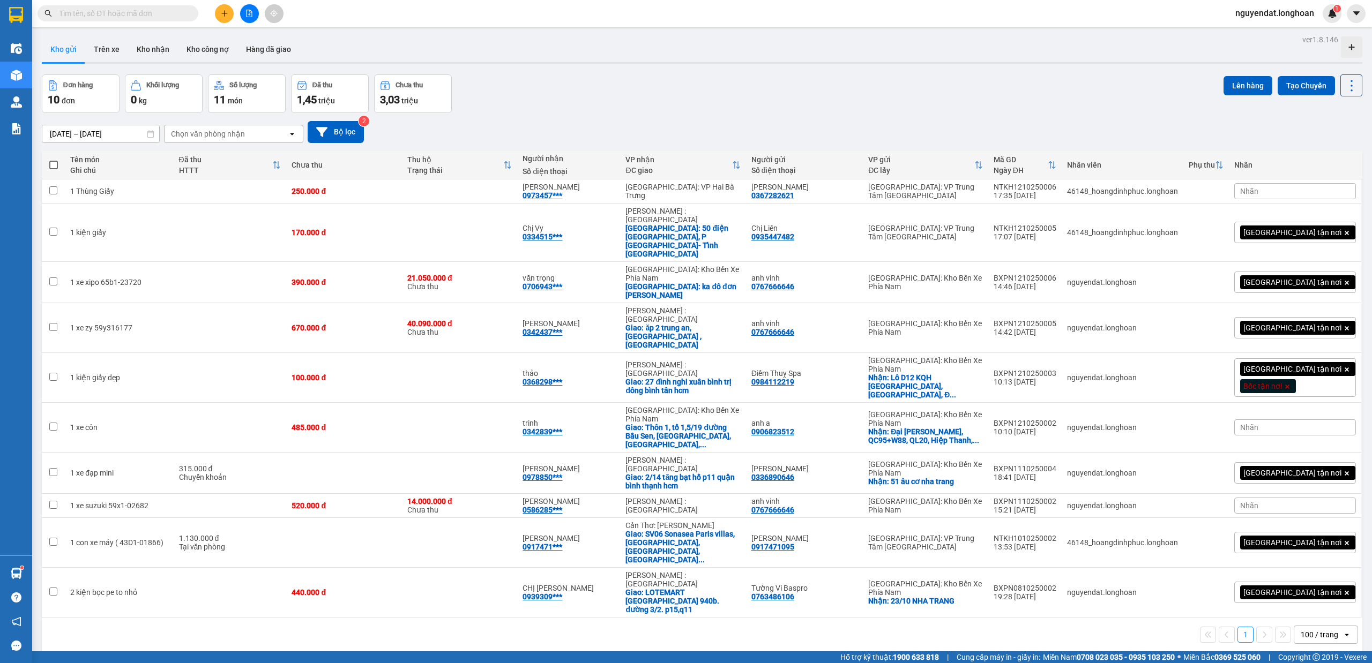
drag, startPoint x: 610, startPoint y: 114, endPoint x: 942, endPoint y: 49, distance: 338.0
click at [610, 114] on div "13/09/2025 – 12/10/2025 Press the down arrow key to interact with the calendar …" at bounding box center [702, 132] width 1321 height 38
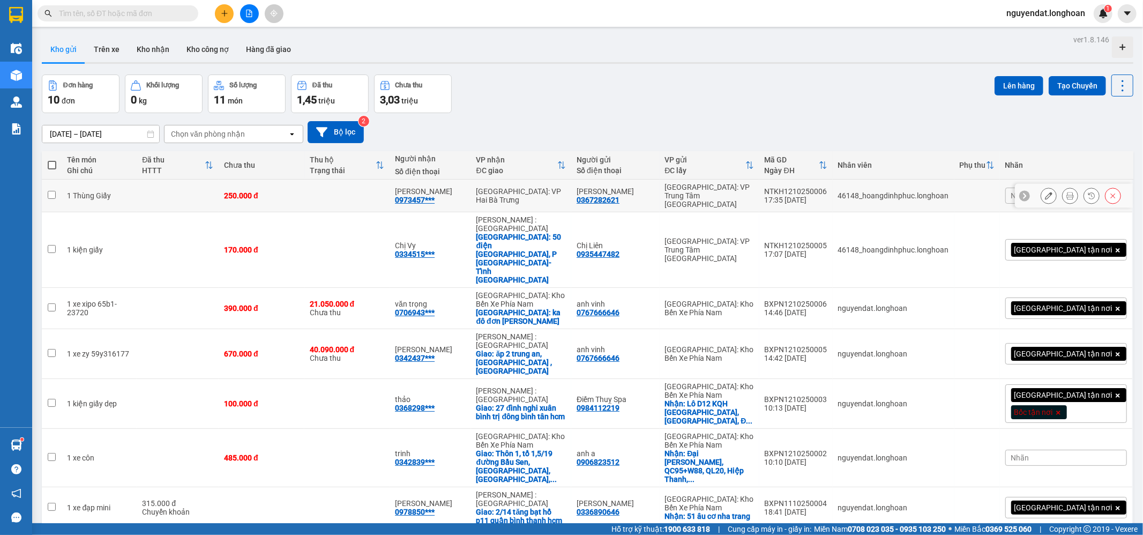
click at [465, 200] on div "Lan Anh 0973457***" at bounding box center [430, 195] width 70 height 17
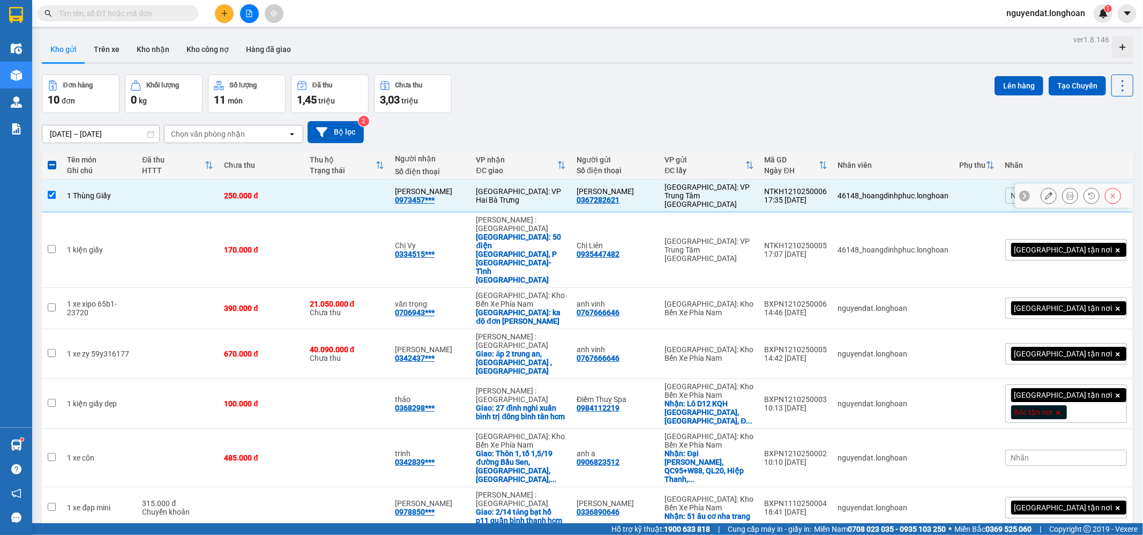
click at [465, 199] on div "Lan Anh 0973457***" at bounding box center [430, 195] width 70 height 17
checkbox input "false"
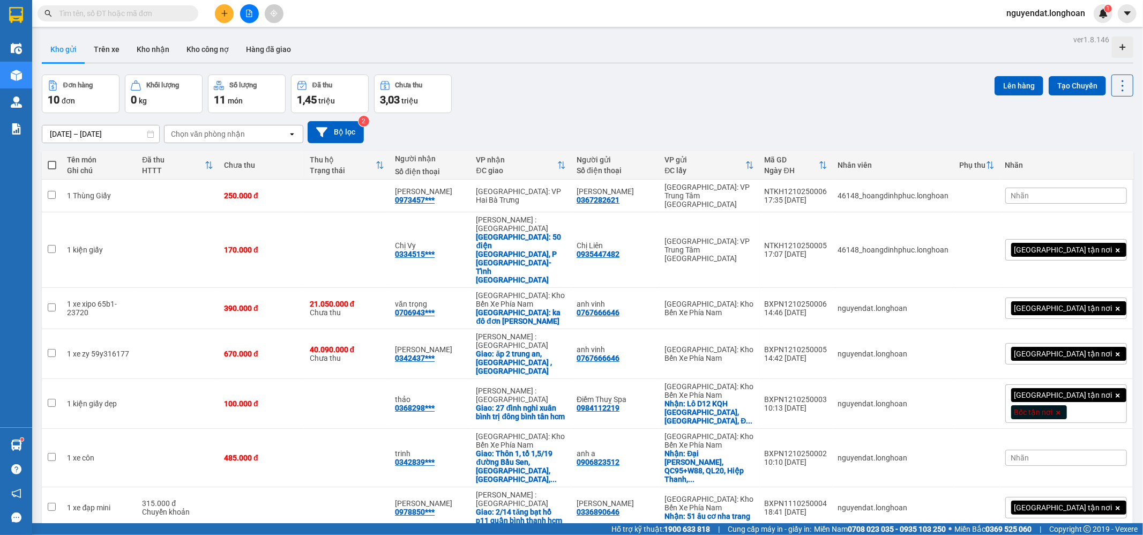
click at [577, 93] on div "Đơn hàng 10 đơn Khối lượng 0 kg Số lượng 11 món Đã thu 1,45 triệu Chưa thu 3,03…" at bounding box center [588, 93] width 1092 height 39
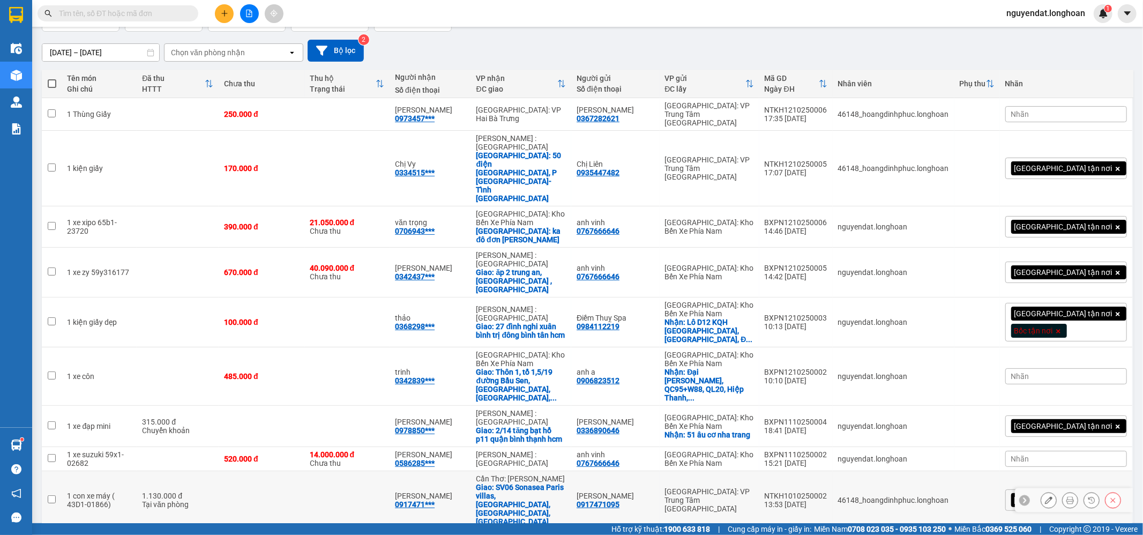
click at [465, 491] on div "VIACHESLAV KIRILLOV 0917471***" at bounding box center [430, 499] width 70 height 17
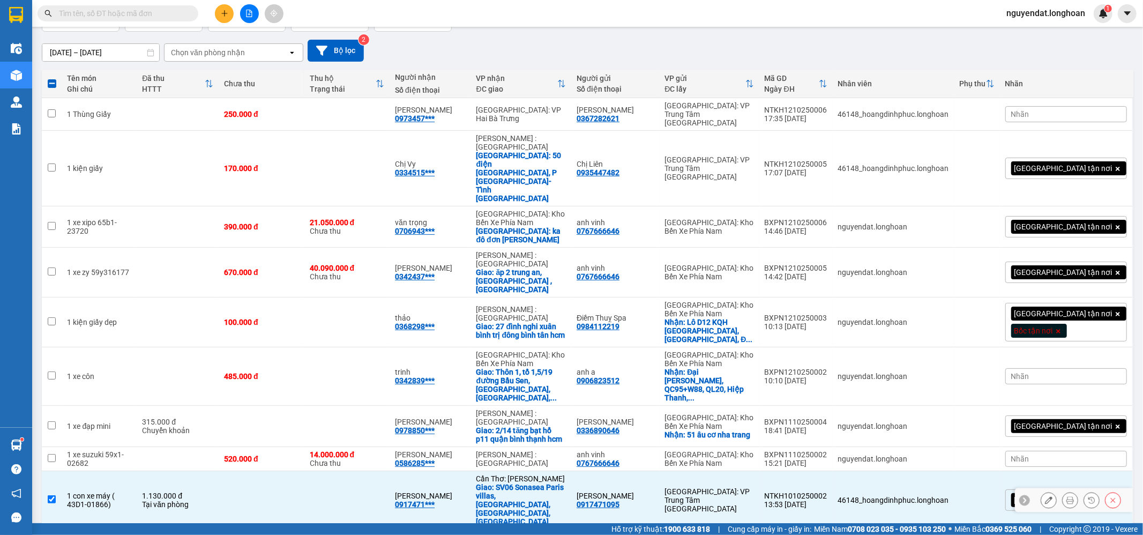
click at [465, 491] on div "[PERSON_NAME]" at bounding box center [430, 495] width 70 height 9
checkbox input "false"
